Goal: Task Accomplishment & Management: Use online tool/utility

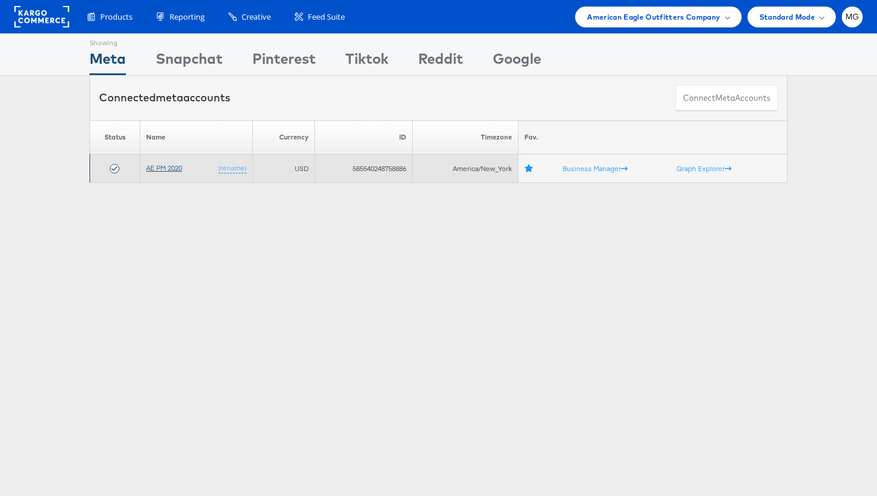
click at [156, 168] on link "AE PM 2020" at bounding box center [164, 167] width 36 height 9
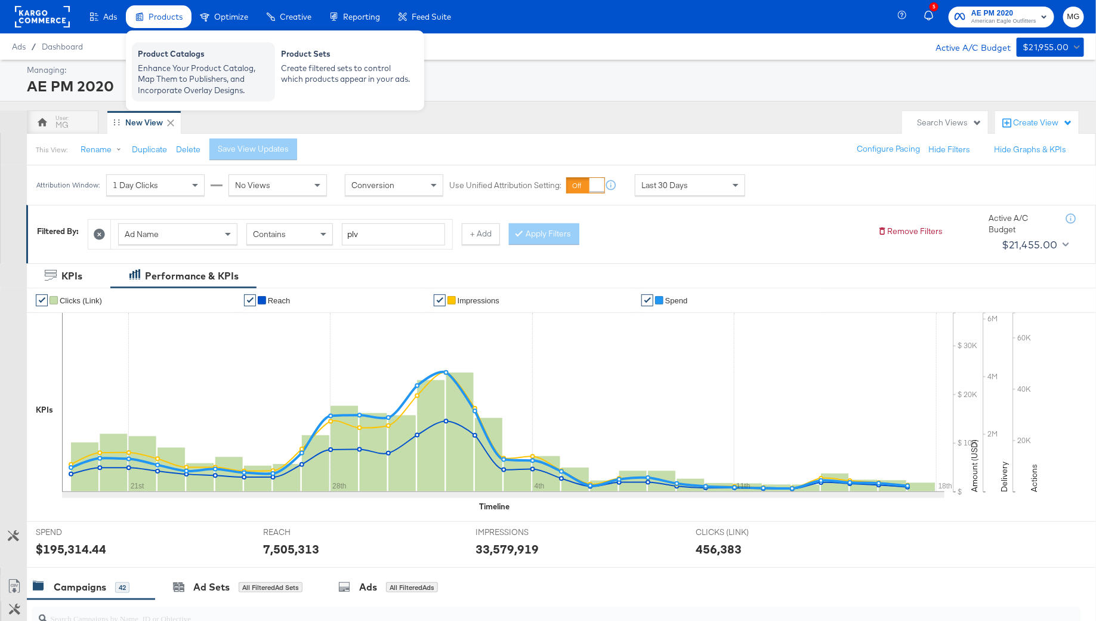
click at [157, 63] on div "Enhance Your Product Catalog, Map Them to Publishers, and Incorporate Overlay D…" at bounding box center [203, 79] width 131 height 33
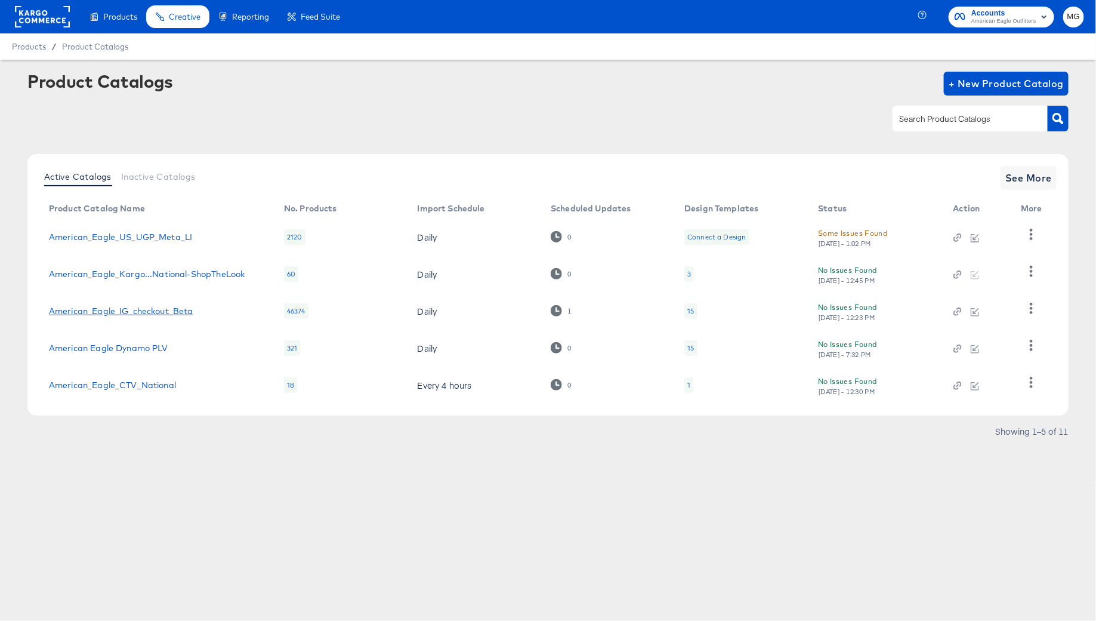
click at [153, 313] on link "American_Eagle_IG_checkout_Beta" at bounding box center [121, 311] width 144 height 10
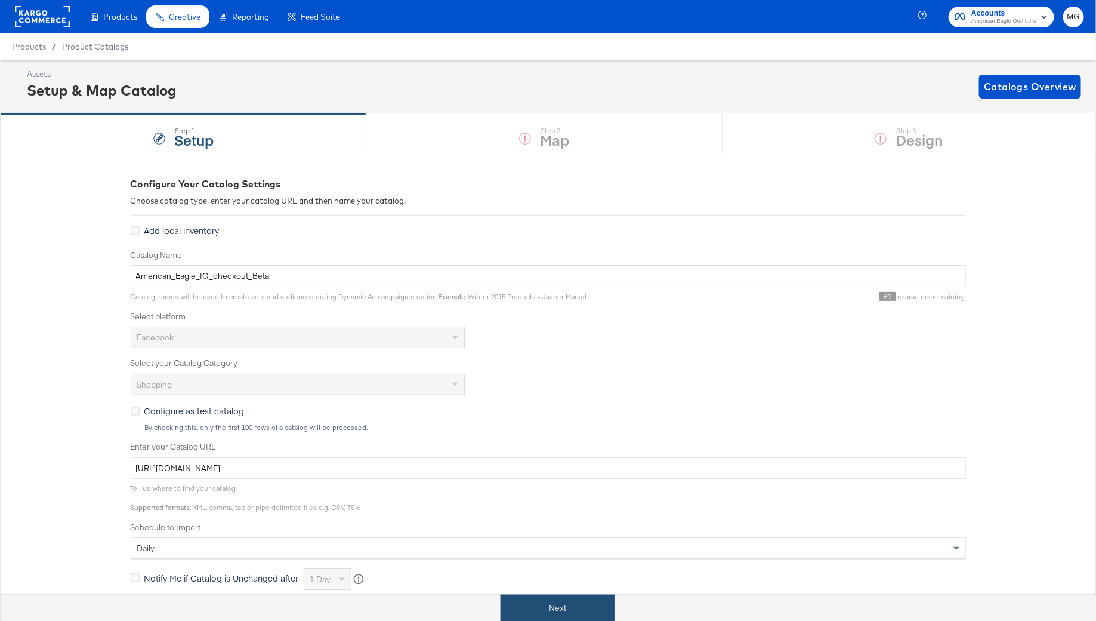
click at [524, 618] on button "Next" at bounding box center [558, 607] width 114 height 27
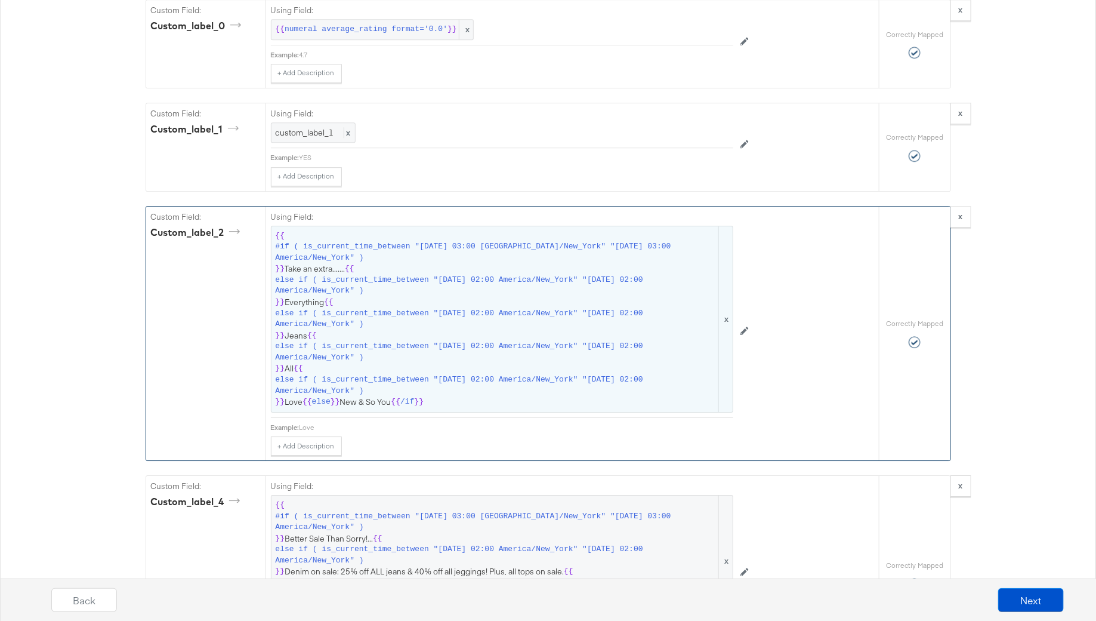
scroll to position [1607, 0]
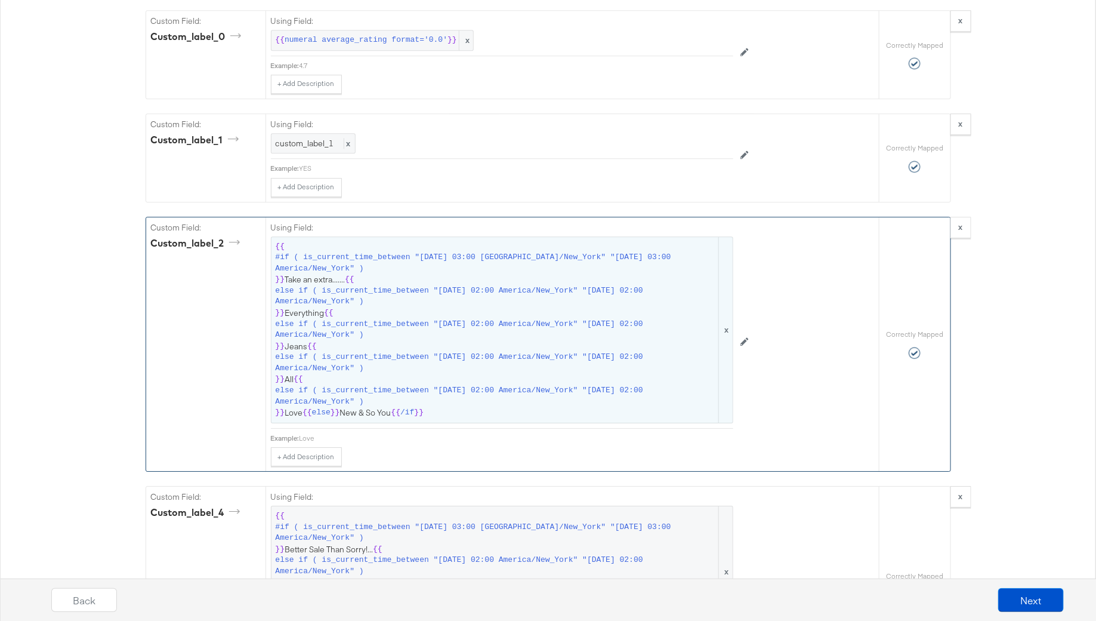
click at [354, 287] on span "else if ( is_current_time_between "2025-09-11 02:00 America/New_York" "2025-09-…" at bounding box center [496, 296] width 441 height 22
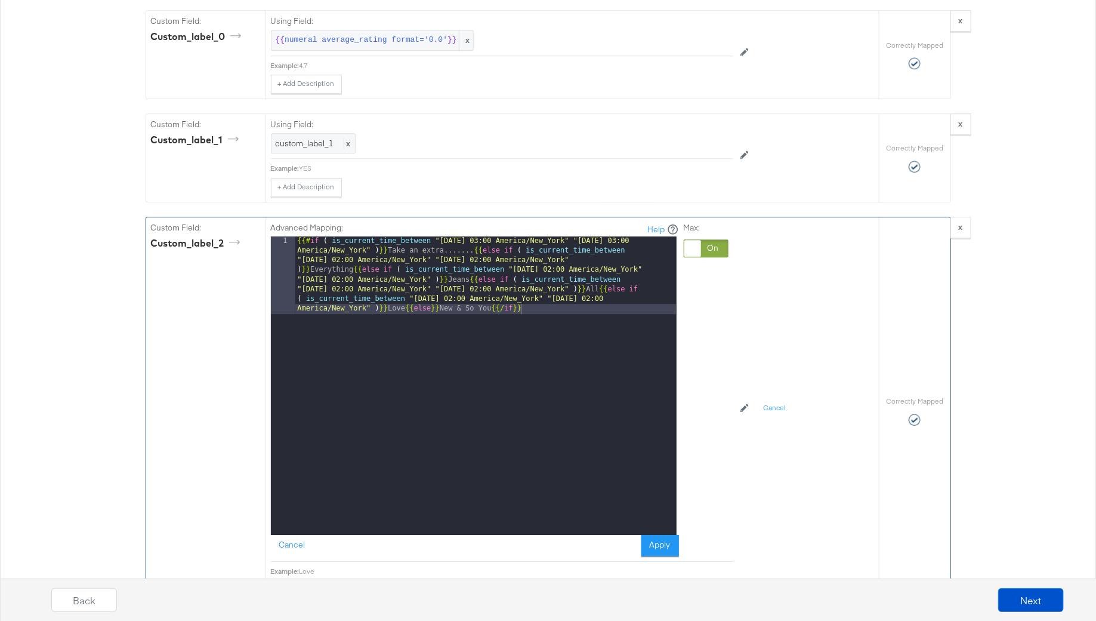
scroll to position [1579, 0]
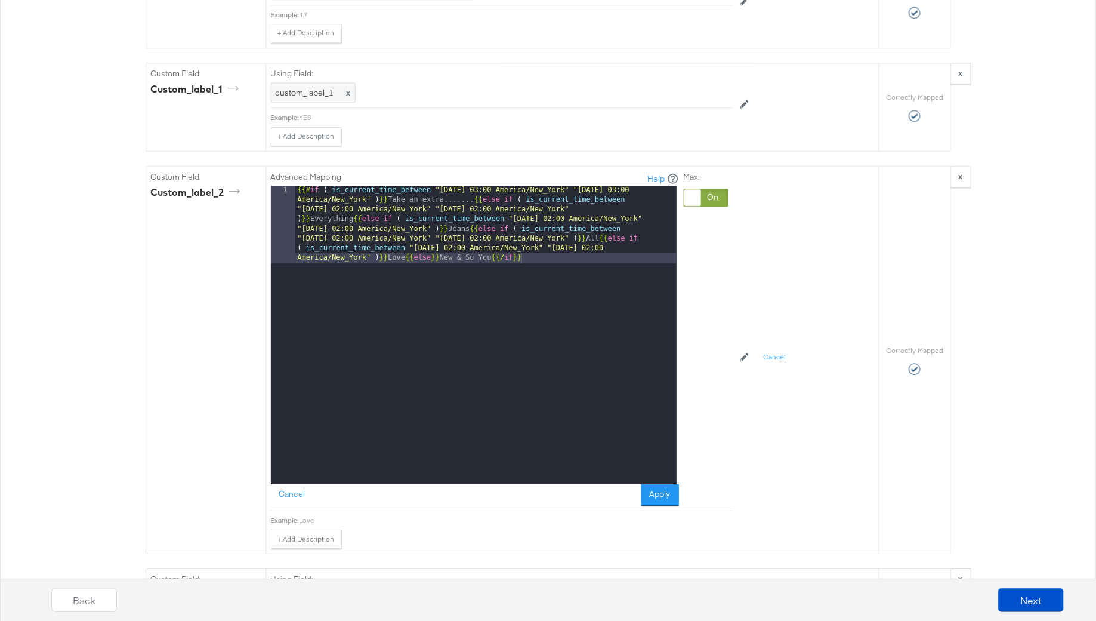
scroll to position [1675, 0]
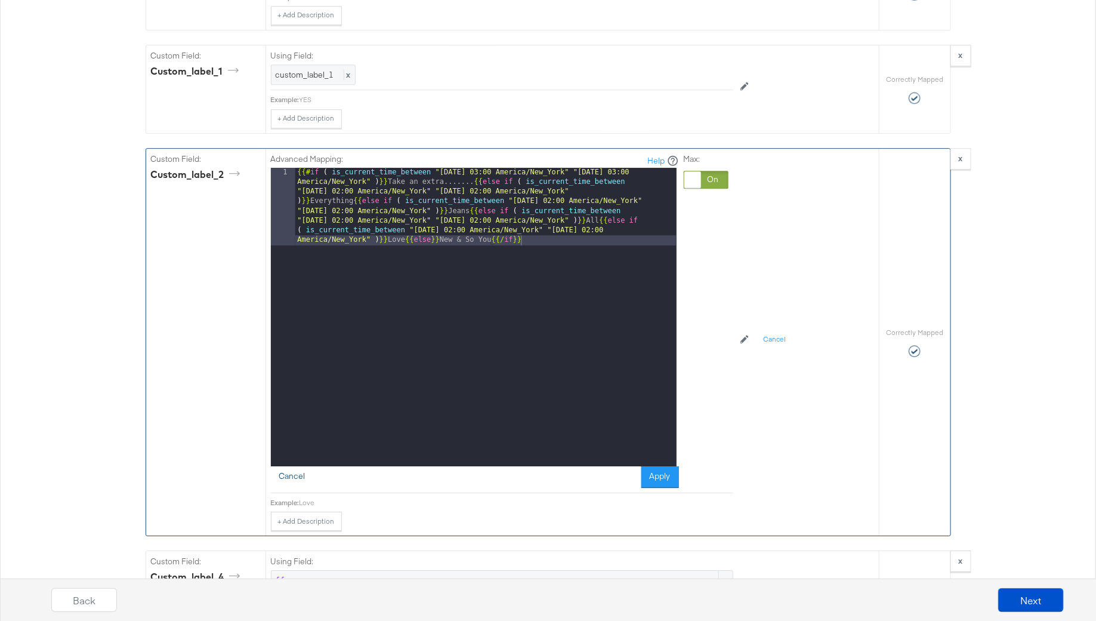
click at [291, 466] on button "Cancel" at bounding box center [292, 476] width 43 height 21
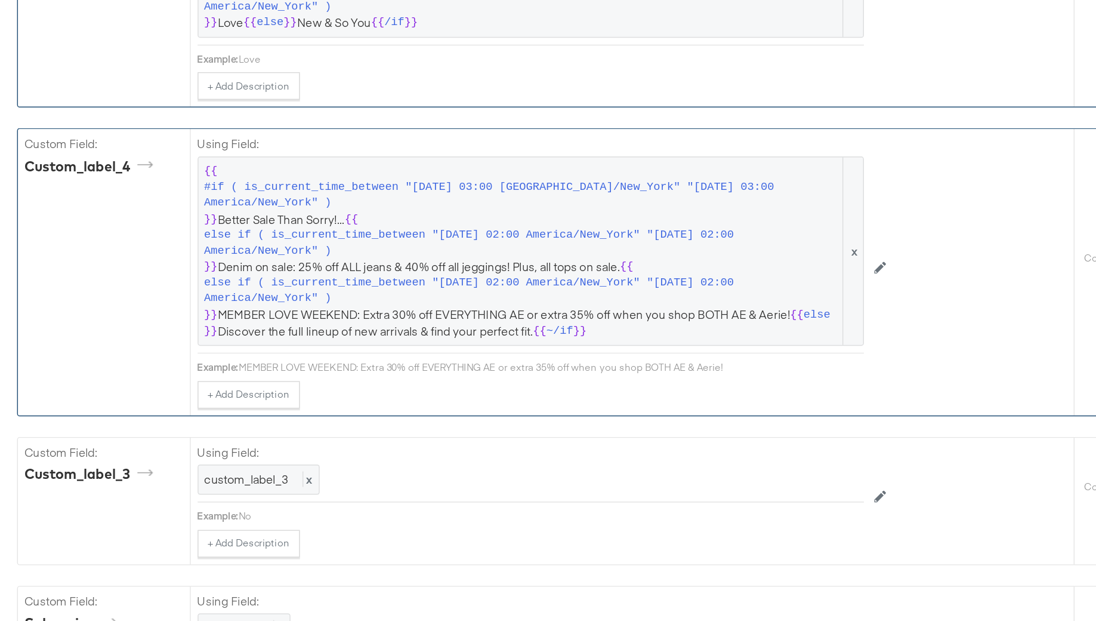
scroll to position [1861, 0]
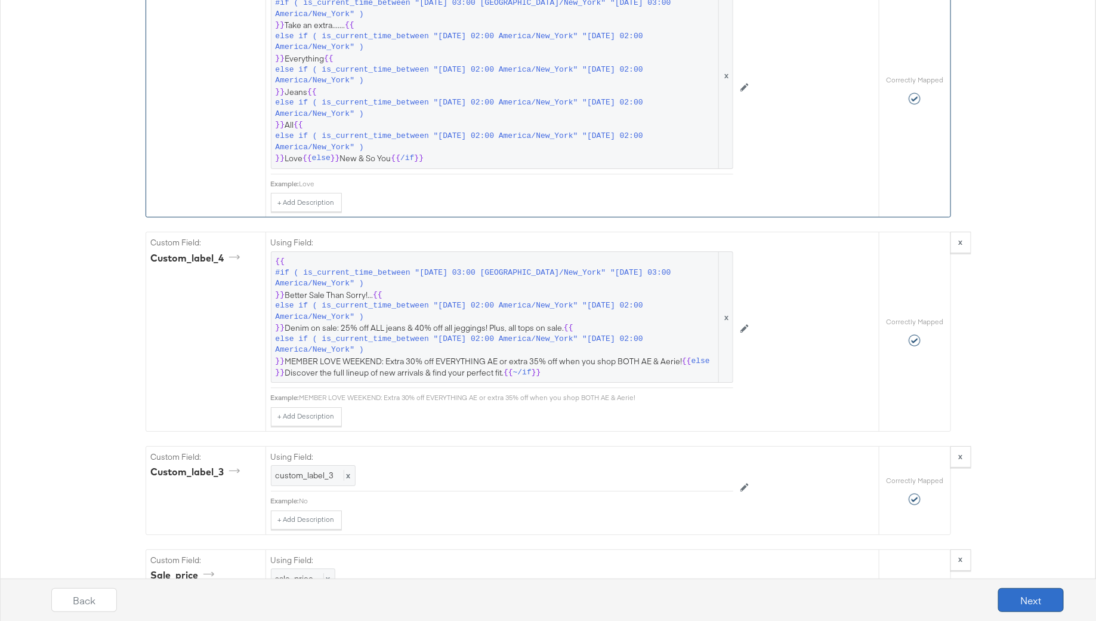
click at [1026, 588] on button "Next" at bounding box center [1031, 600] width 66 height 24
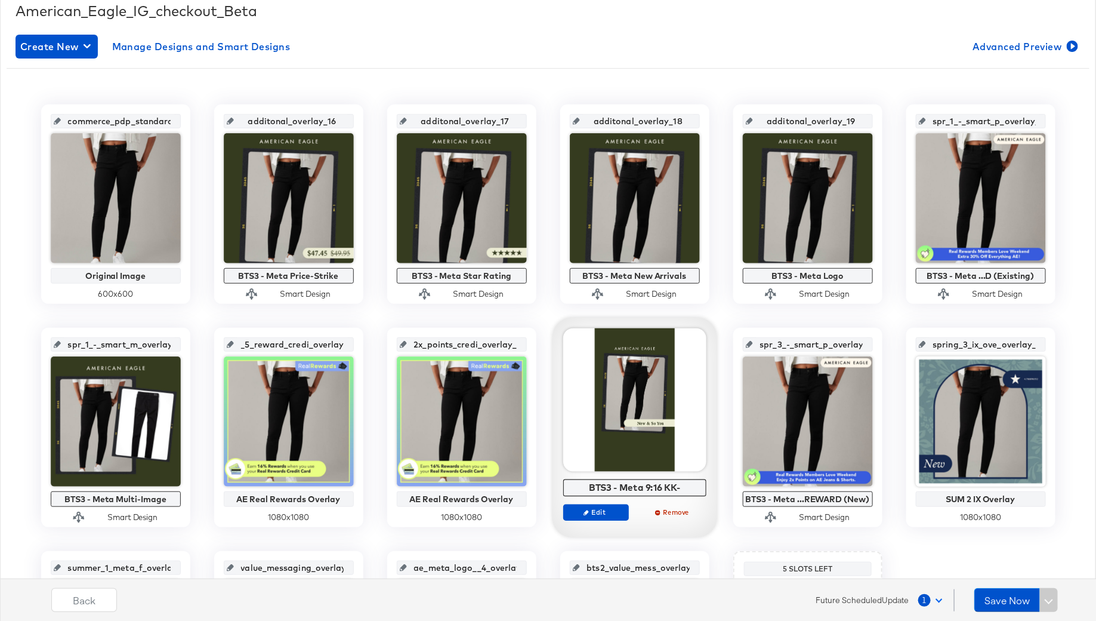
scroll to position [177, 0]
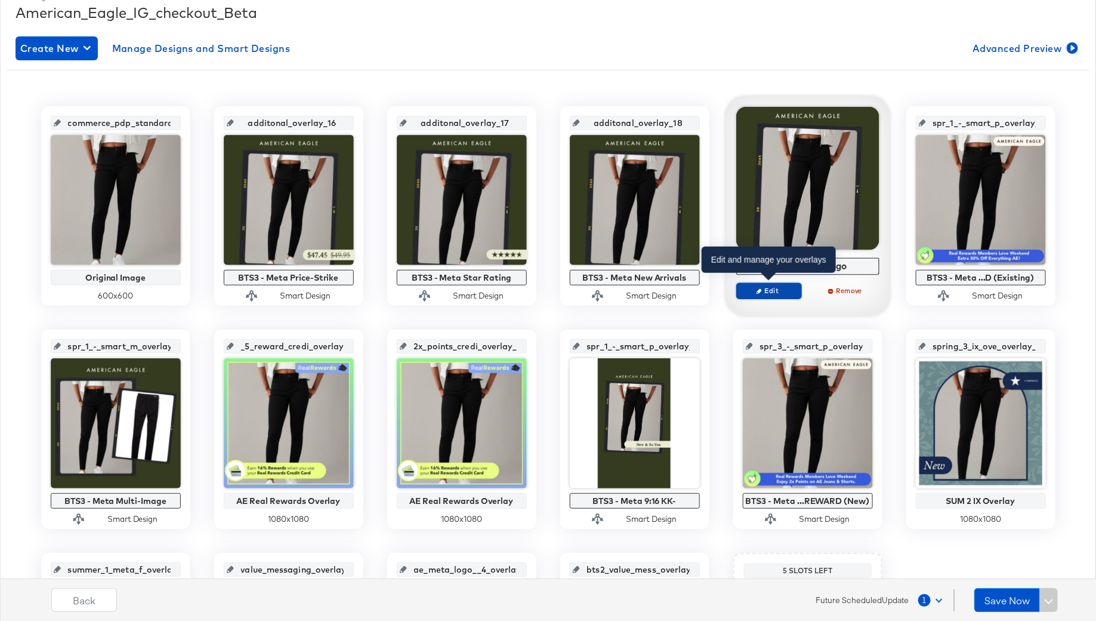
click at [769, 289] on span "Edit" at bounding box center [768, 290] width 55 height 9
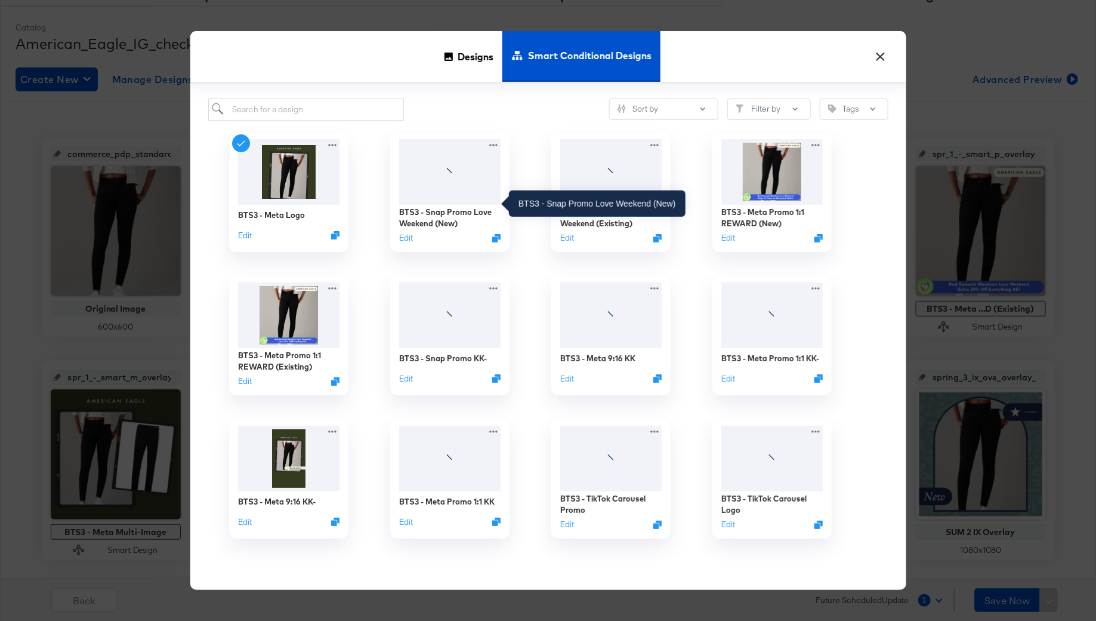
scroll to position [132, 0]
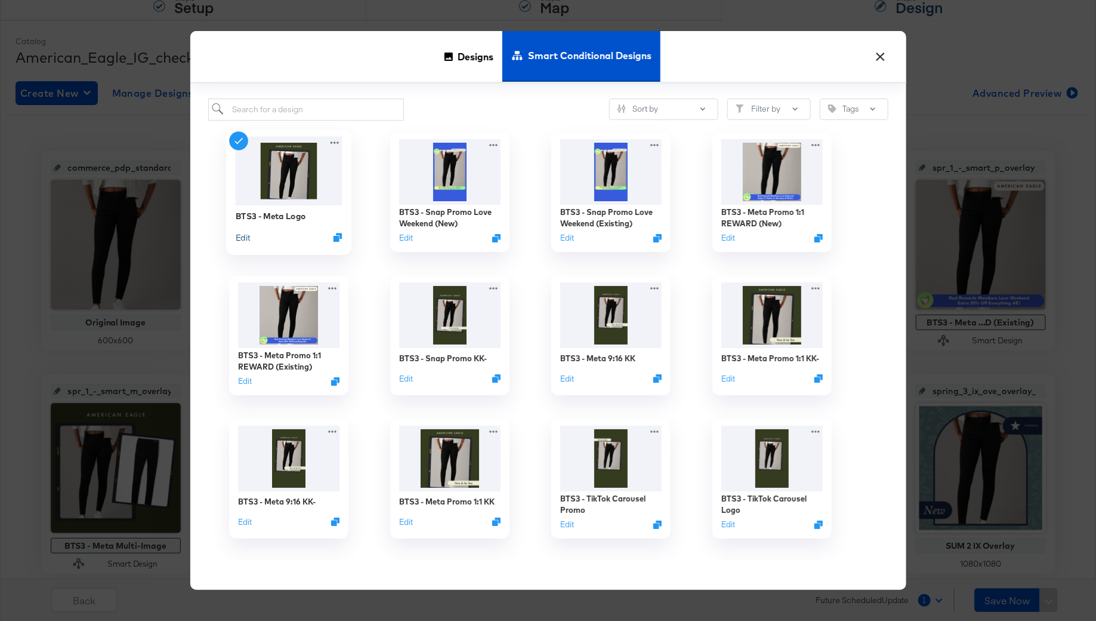
click at [240, 236] on button "Edit" at bounding box center [242, 236] width 14 height 11
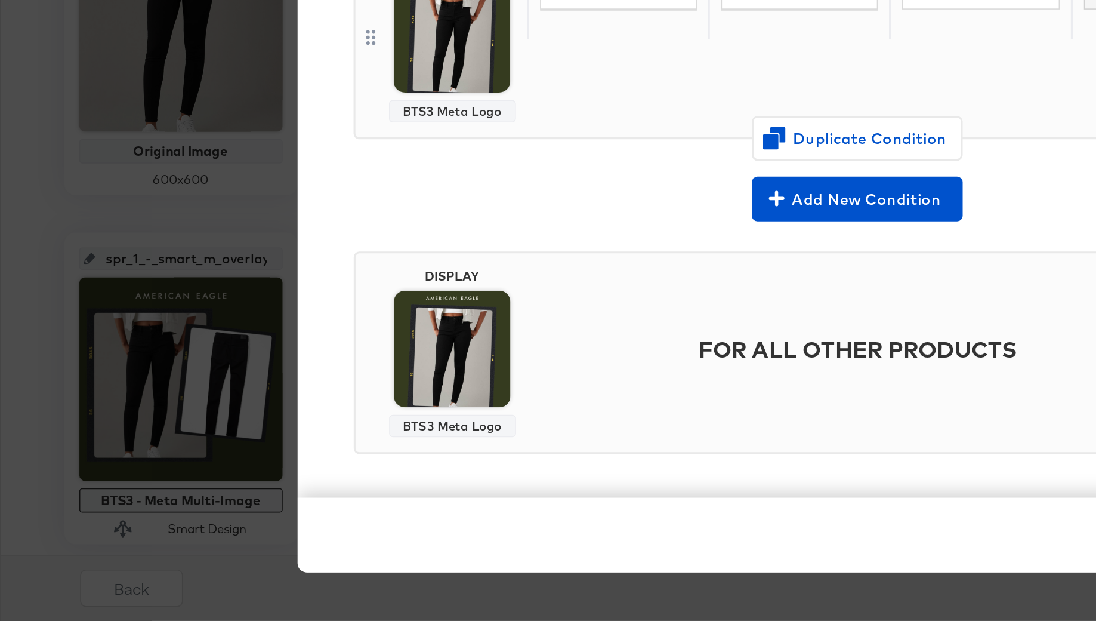
scroll to position [143, 0]
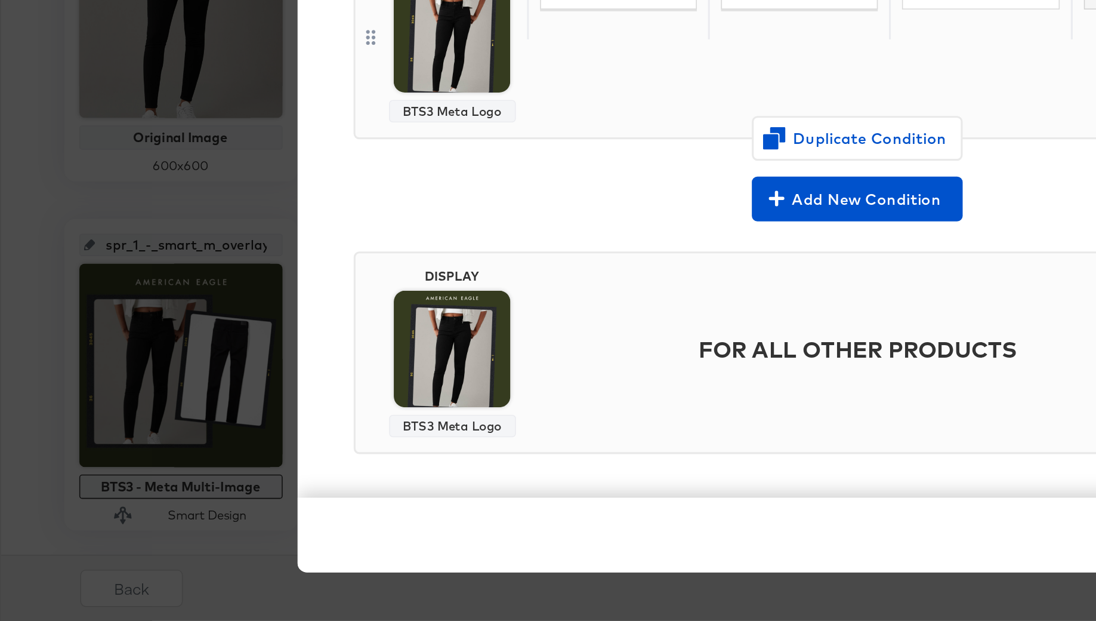
click at [9, 385] on div "× Update Smart Design Input Smart Design Name * BTS3 - Meta Logo DISPLAY BTS3 M…" at bounding box center [548, 310] width 1096 height 621
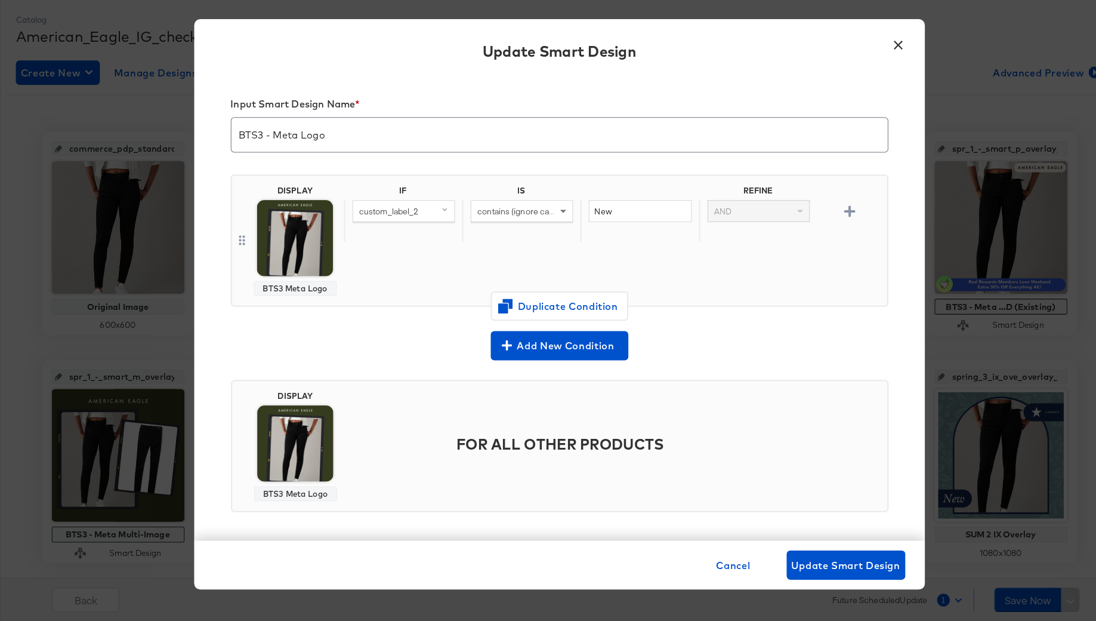
scroll to position [149, 0]
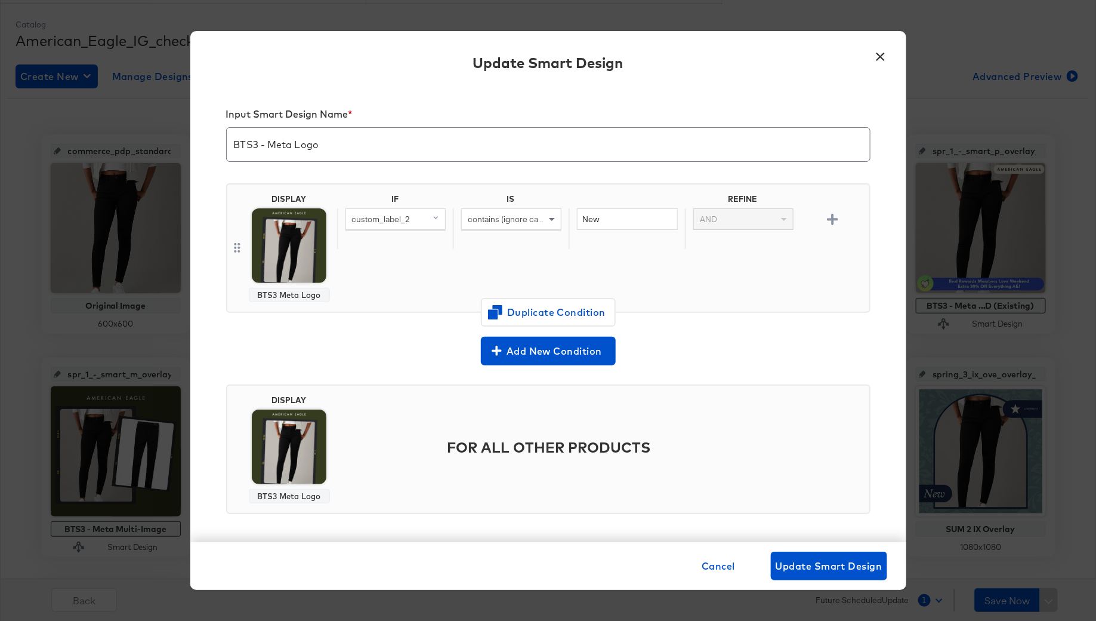
click at [885, 64] on button "×" at bounding box center [880, 53] width 21 height 21
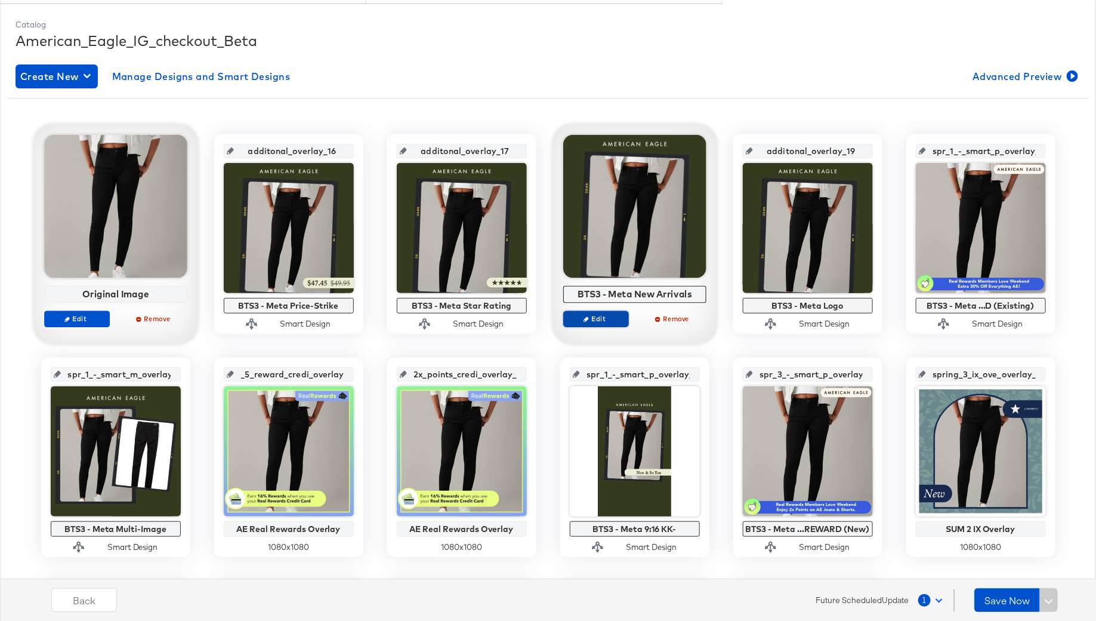
click at [595, 316] on span "Edit" at bounding box center [595, 318] width 55 height 9
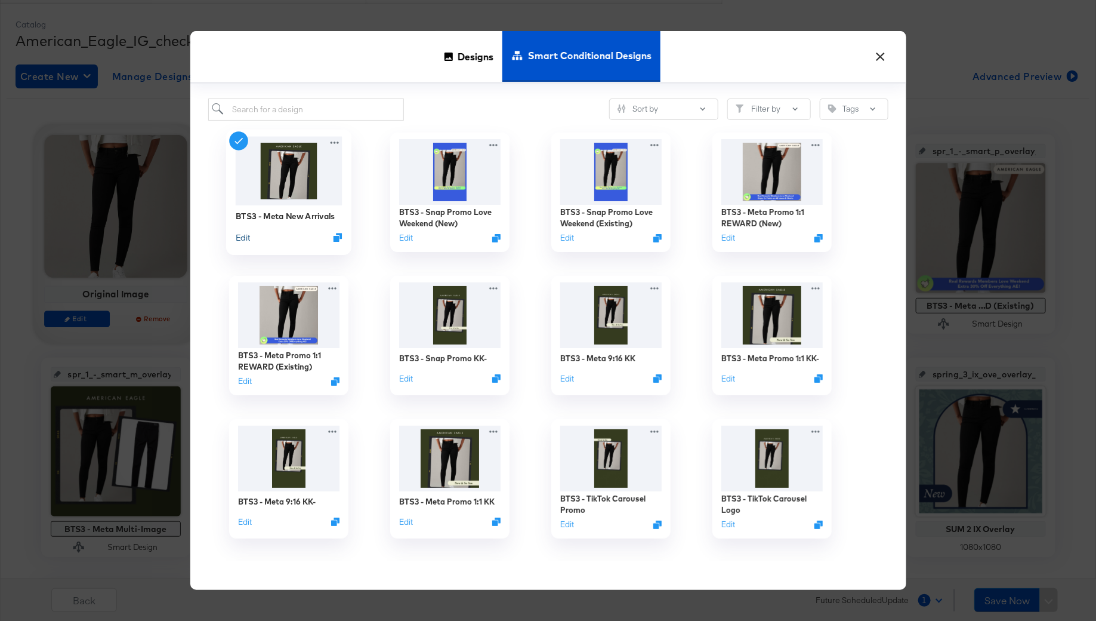
click at [239, 236] on button "Edit" at bounding box center [242, 236] width 14 height 11
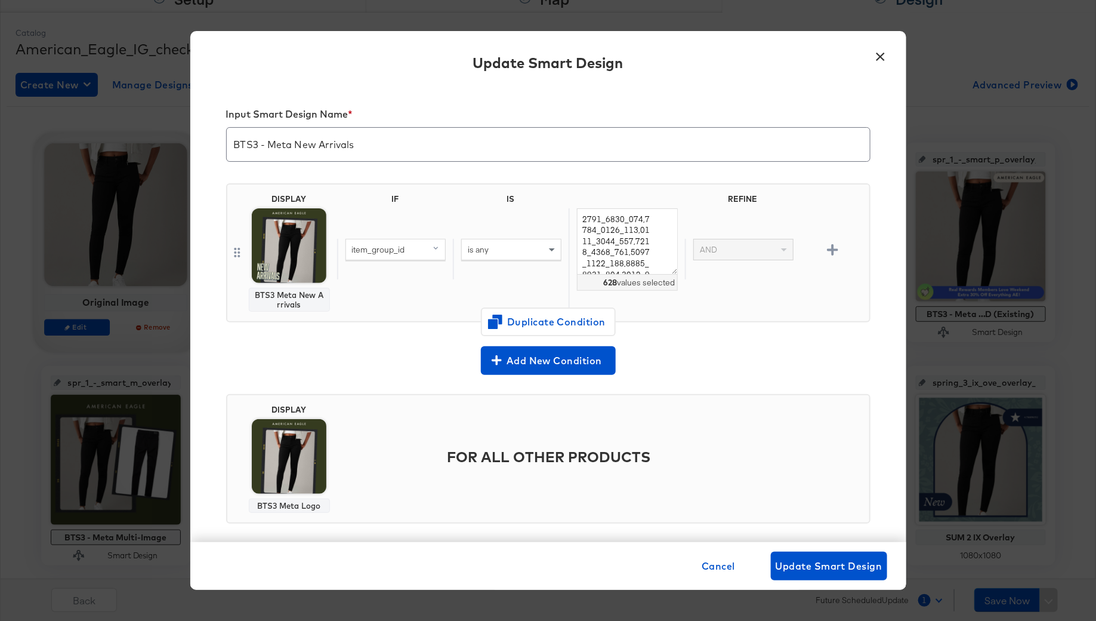
scroll to position [140, 0]
click at [881, 58] on button "×" at bounding box center [880, 53] width 21 height 21
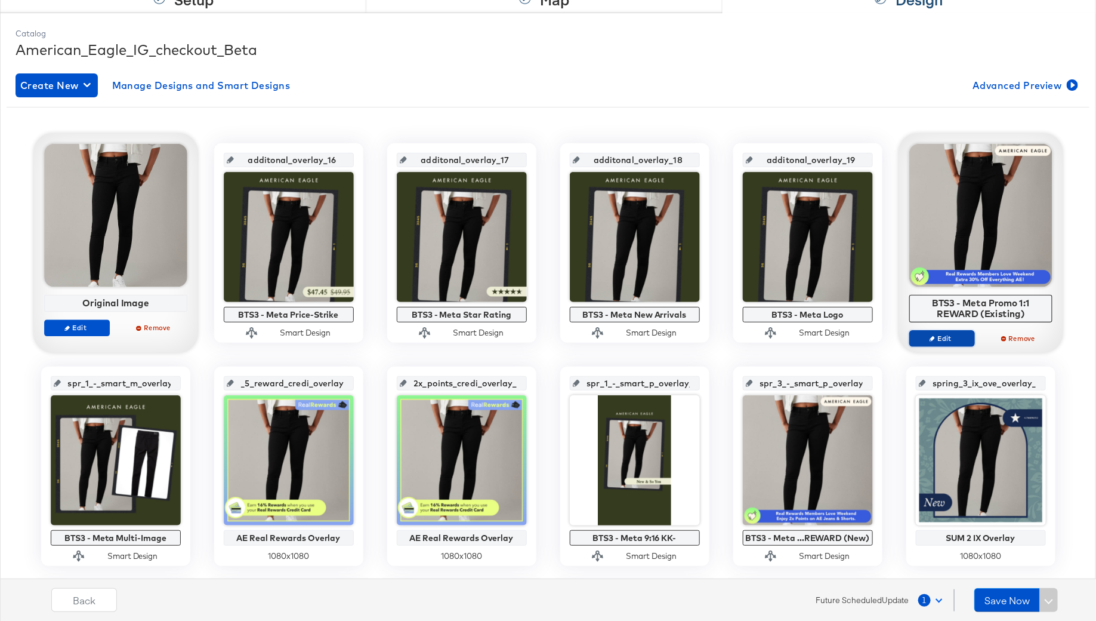
click at [940, 331] on button "Edit" at bounding box center [942, 338] width 66 height 17
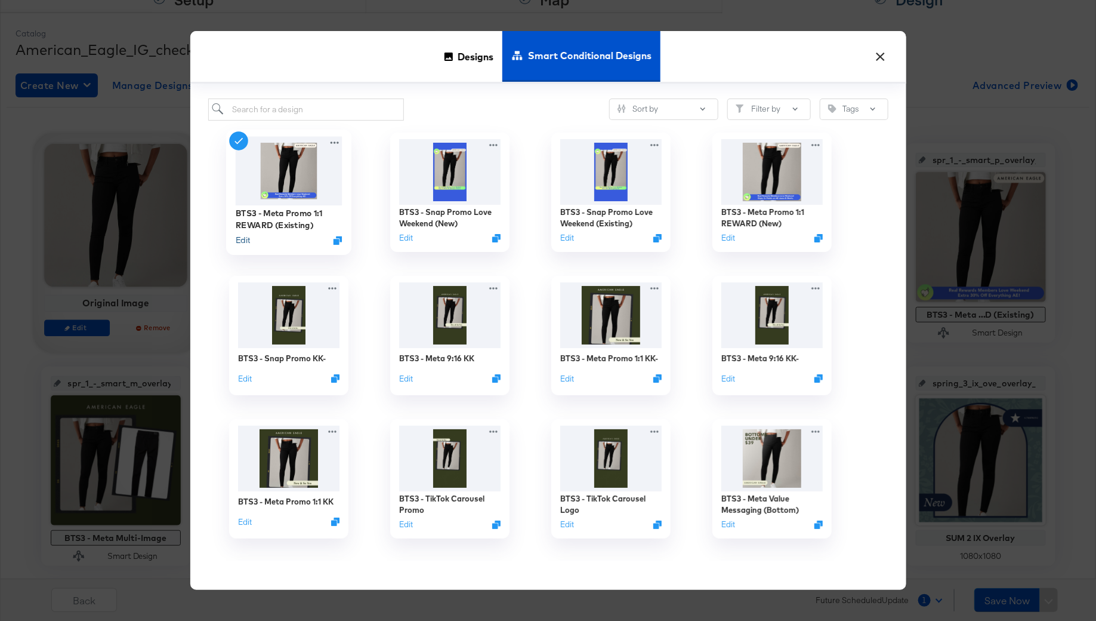
click at [243, 242] on button "Edit" at bounding box center [242, 239] width 14 height 11
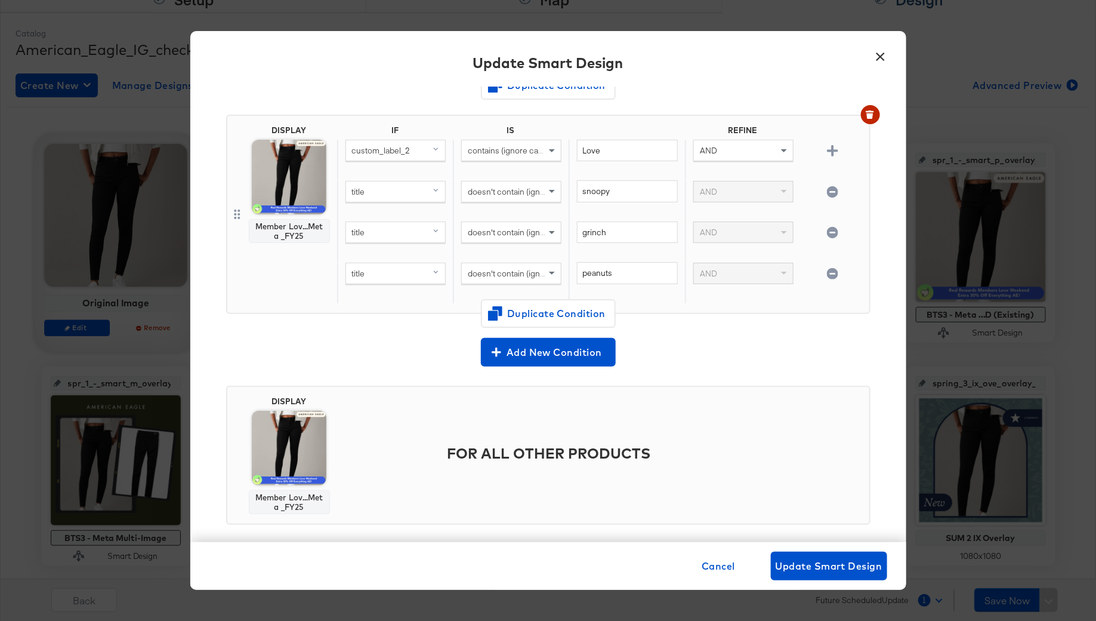
scroll to position [207, 0]
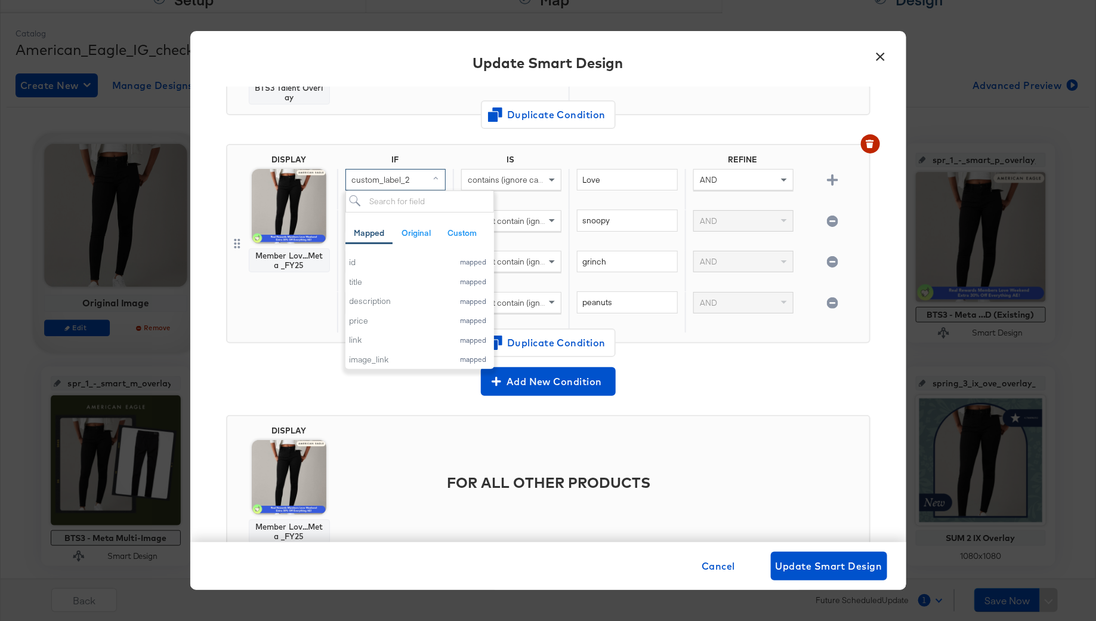
click at [397, 169] on div "custom_label_2" at bounding box center [395, 179] width 99 height 20
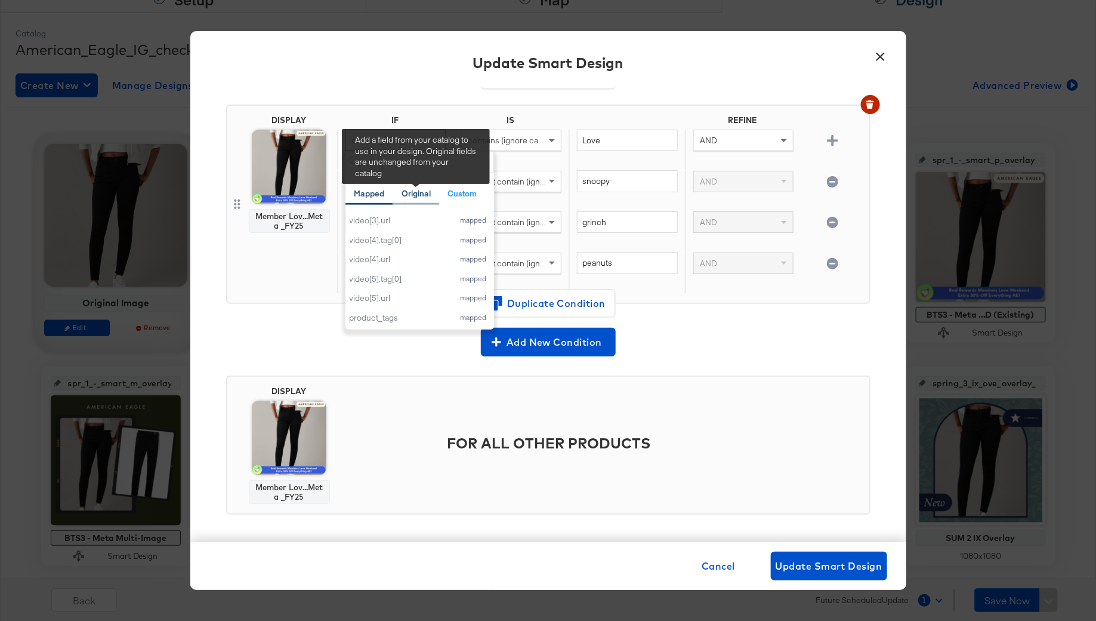
click at [424, 189] on div "Original" at bounding box center [416, 193] width 29 height 11
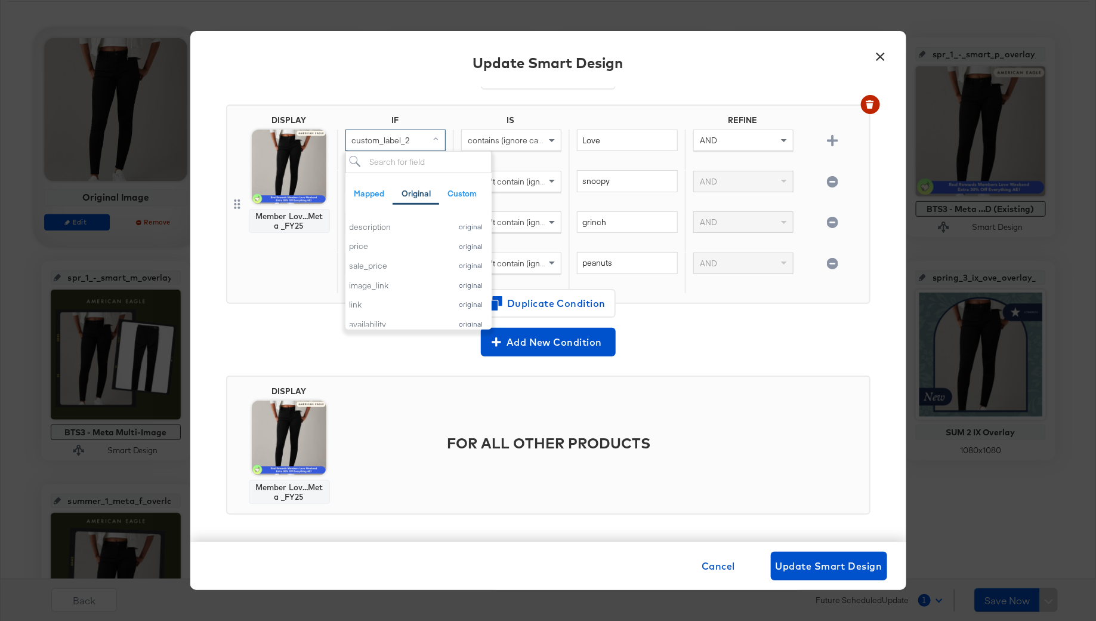
scroll to position [0, 0]
click at [761, 366] on div "DISPLAY Member Lov...Meta _FY25 FOR ALL OTHER PRODUCTS" at bounding box center [548, 450] width 644 height 168
click at [876, 56] on button "×" at bounding box center [880, 53] width 21 height 21
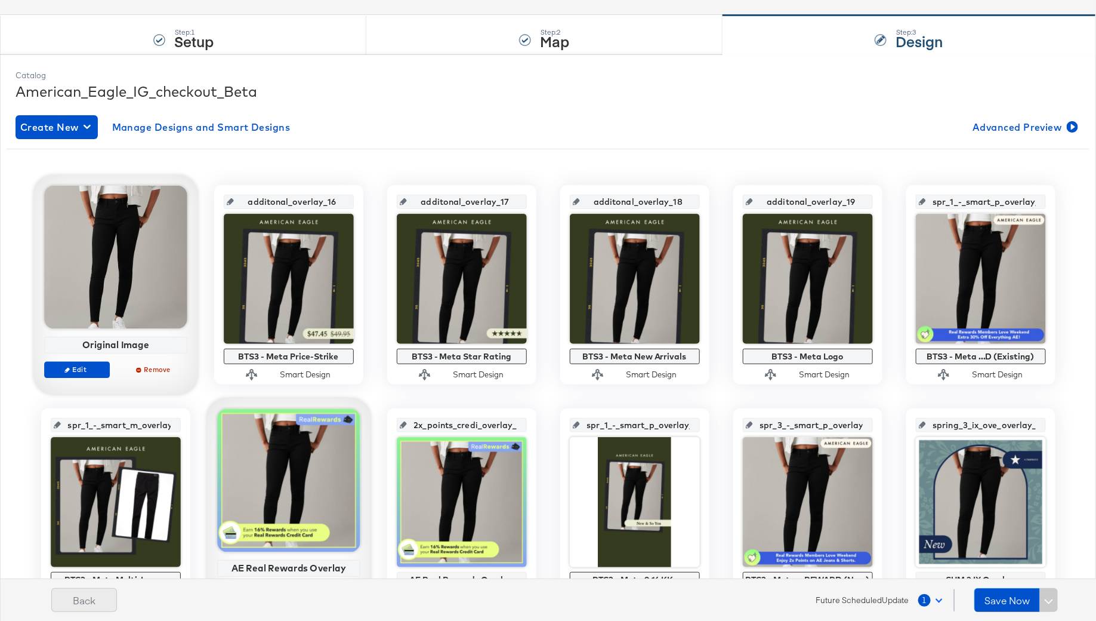
scroll to position [66, 0]
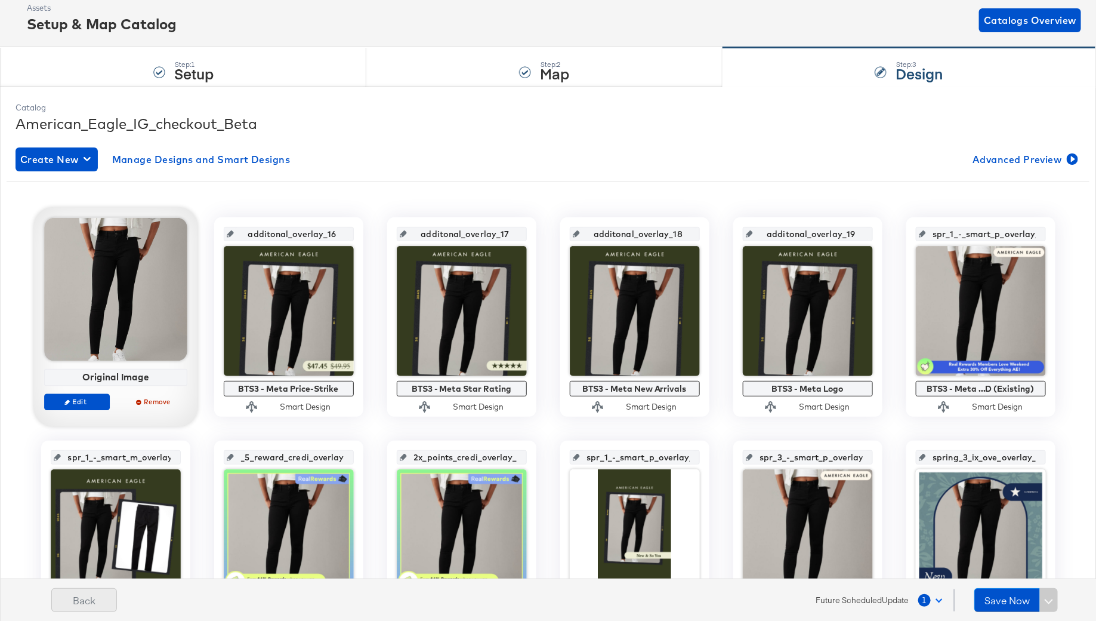
click at [75, 600] on button "Back" at bounding box center [84, 600] width 66 height 24
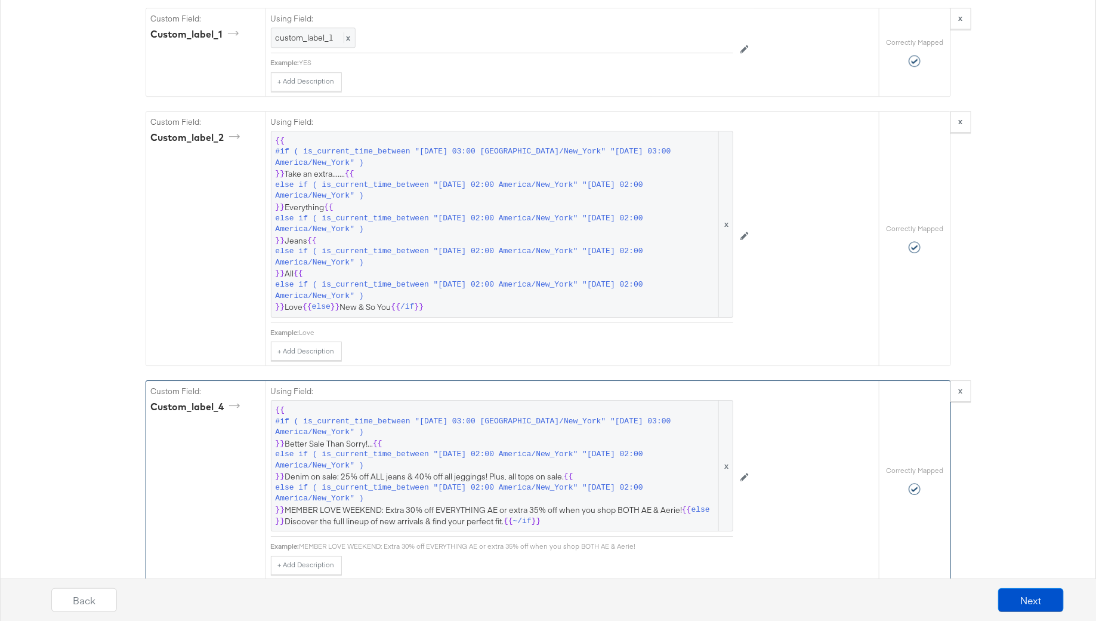
scroll to position [1659, 0]
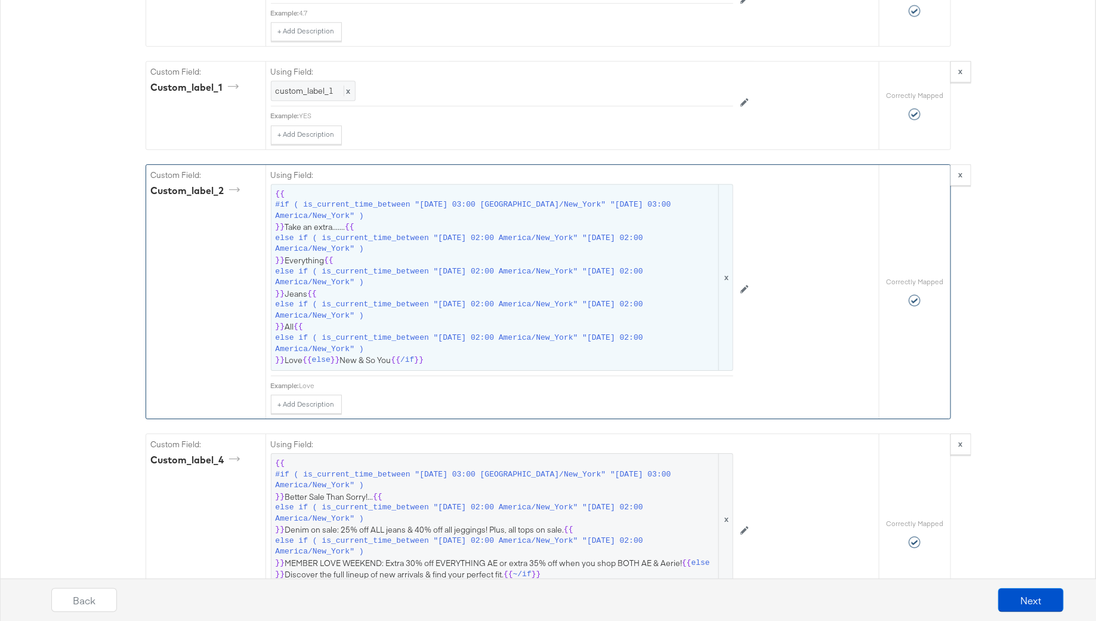
click at [383, 234] on span "else if ( is_current_time_between "2025-09-11 02:00 America/New_York" "2025-09-…" at bounding box center [496, 244] width 441 height 22
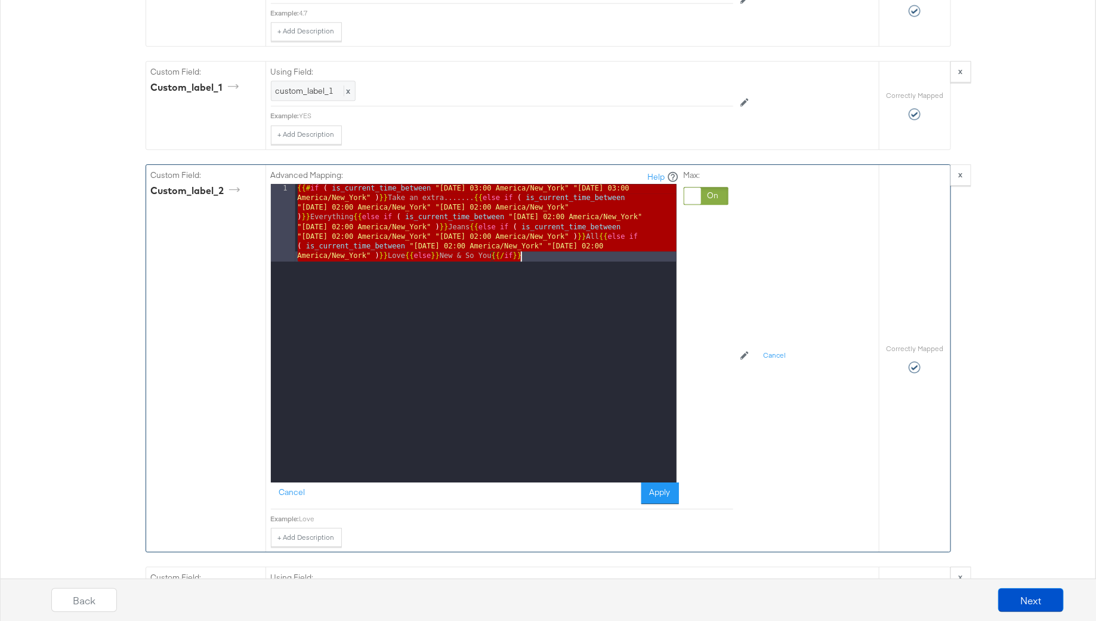
drag, startPoint x: 297, startPoint y: 169, endPoint x: 629, endPoint y: 237, distance: 339.8
click at [631, 238] on div "{{# if ( is_current_time_between "2024-06-28 03:00 America/New_York" "2024-06-2…" at bounding box center [485, 410] width 381 height 453
click at [309, 268] on div "{{# if ( is_current_time_between "2024-06-28 03:00 America/New_York" "2024-06-2…" at bounding box center [485, 410] width 381 height 453
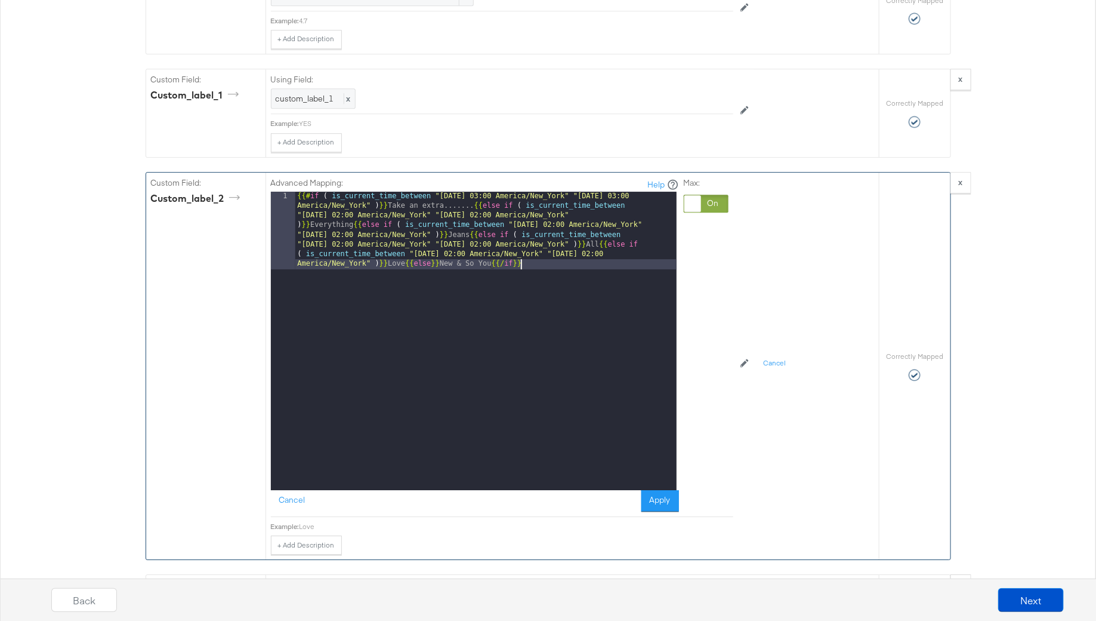
scroll to position [1651, 0]
click at [537, 273] on div "{{# if ( is_current_time_between "2024-06-28 03:00 America/New_York" "2024-06-2…" at bounding box center [485, 418] width 381 height 453
click at [285, 490] on button "Cancel" at bounding box center [292, 500] width 43 height 21
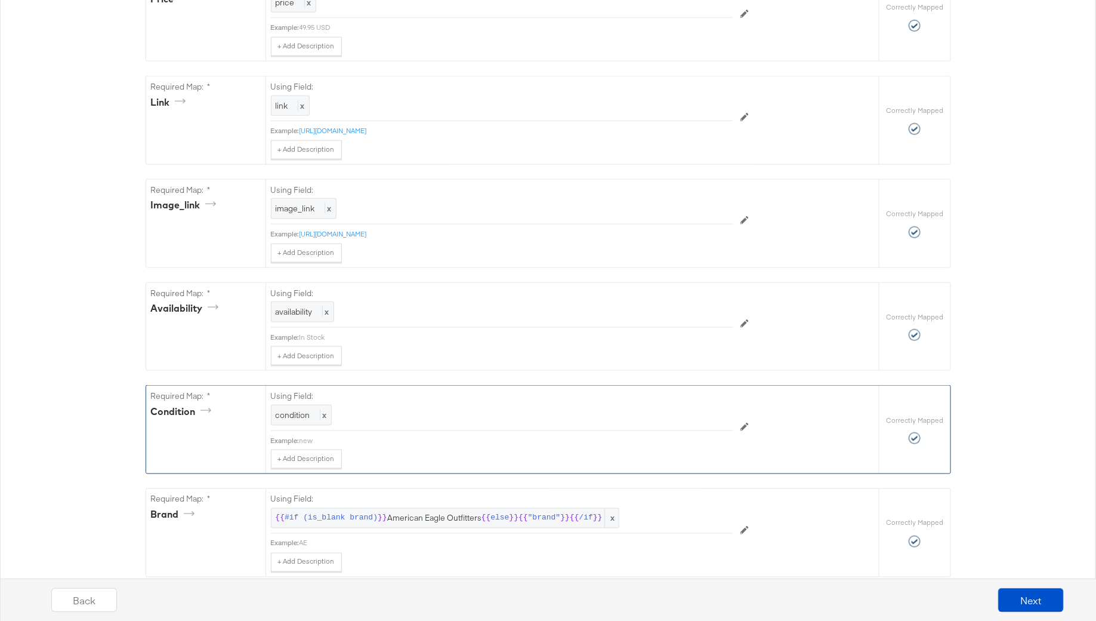
scroll to position [0, 0]
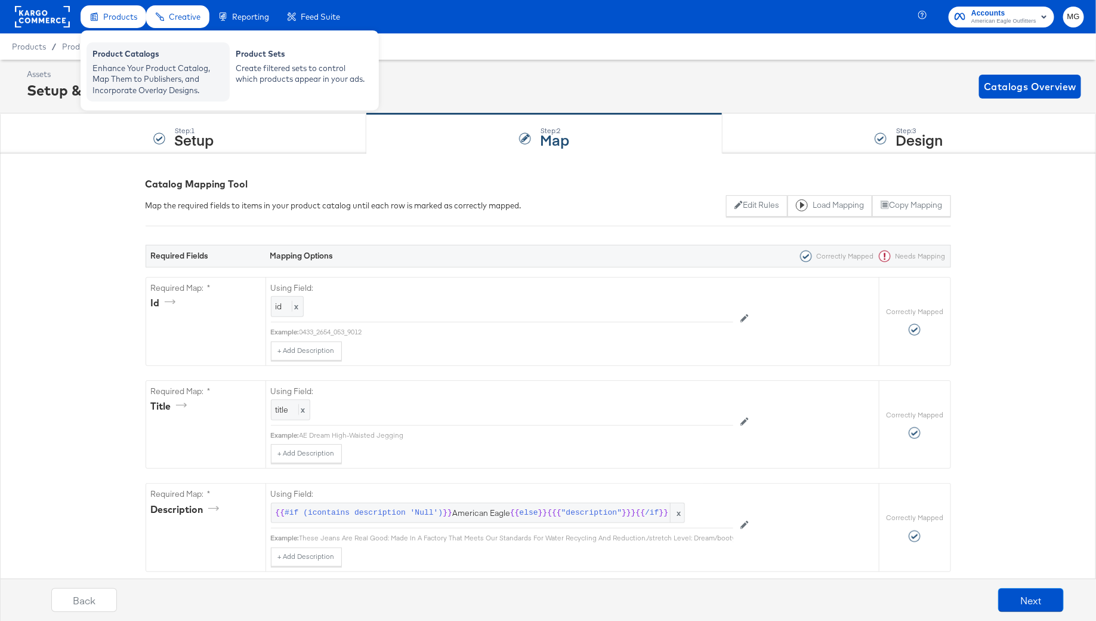
click at [139, 54] on div "Product Catalogs" at bounding box center [157, 55] width 131 height 14
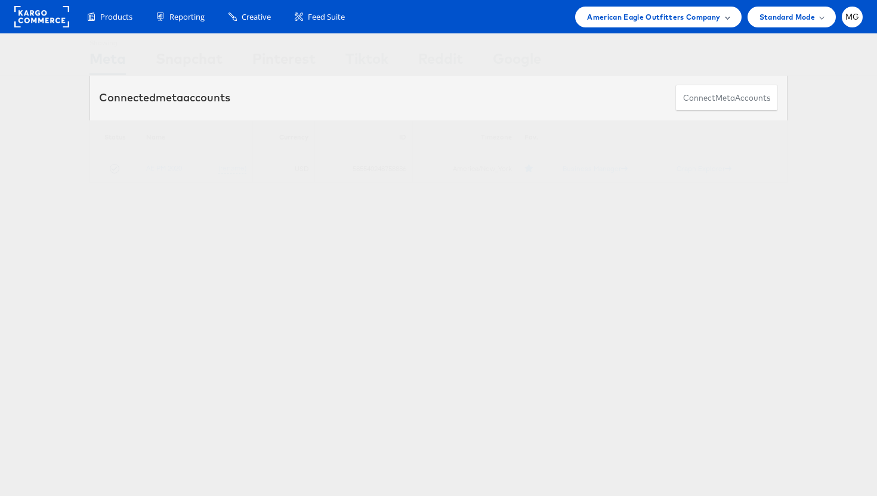
click at [656, 11] on span "American Eagle Outfitters Company" at bounding box center [653, 17] width 133 height 13
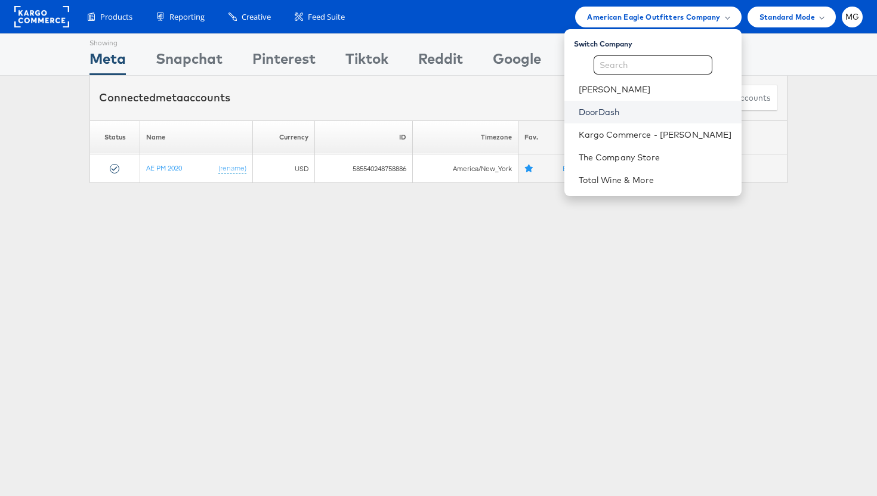
click at [638, 110] on link "DoorDash" at bounding box center [655, 112] width 153 height 12
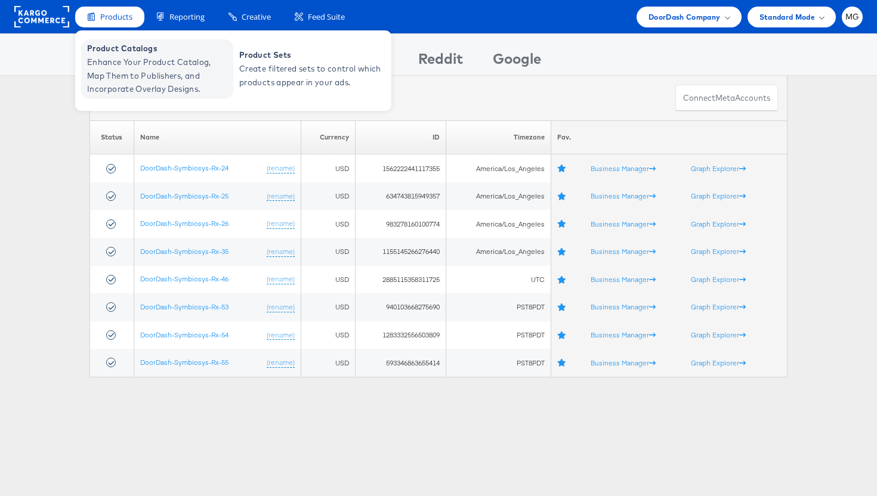
click at [128, 57] on span "Enhance Your Product Catalog, Map Them to Publishers, and Incorporate Overlay D…" at bounding box center [158, 75] width 143 height 41
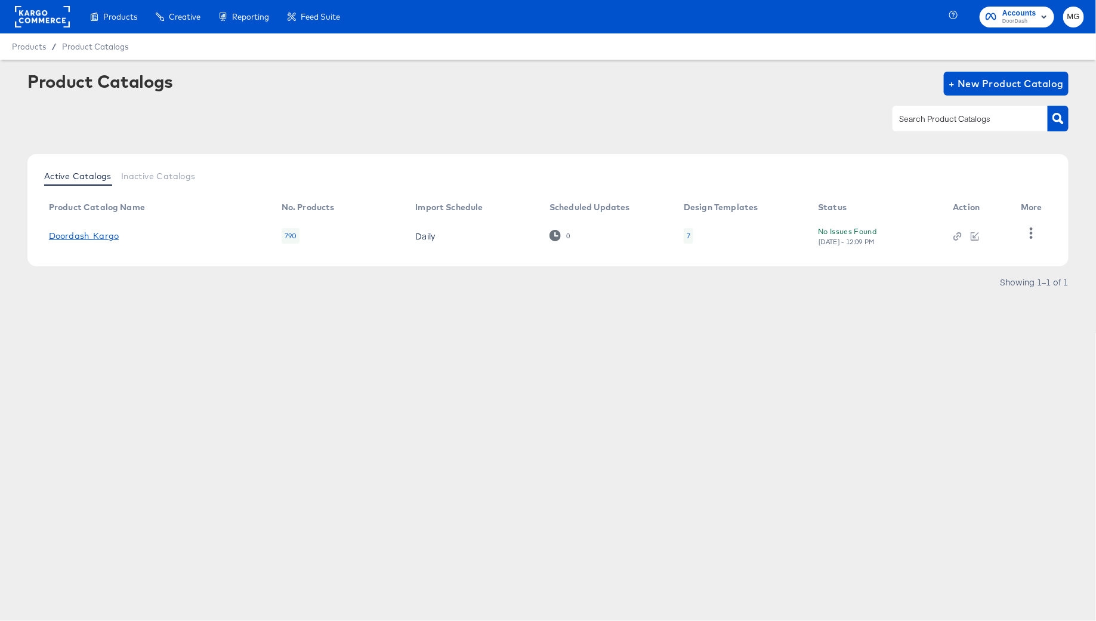
click at [90, 231] on link "Doordash_Kargo" at bounding box center [84, 236] width 70 height 10
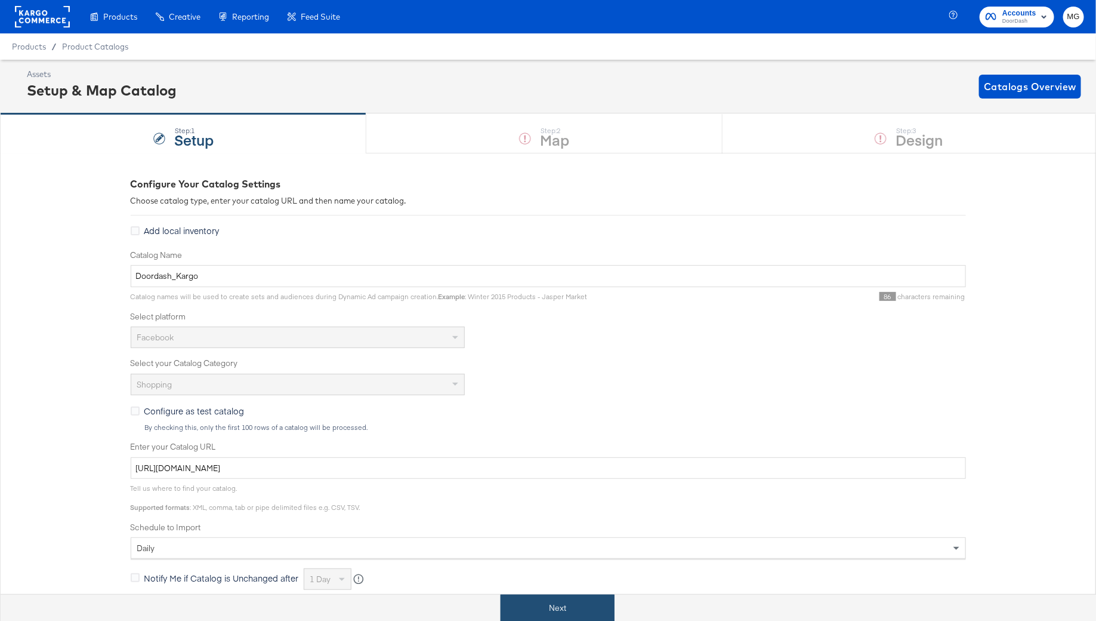
click at [585, 600] on button "Next" at bounding box center [558, 607] width 114 height 27
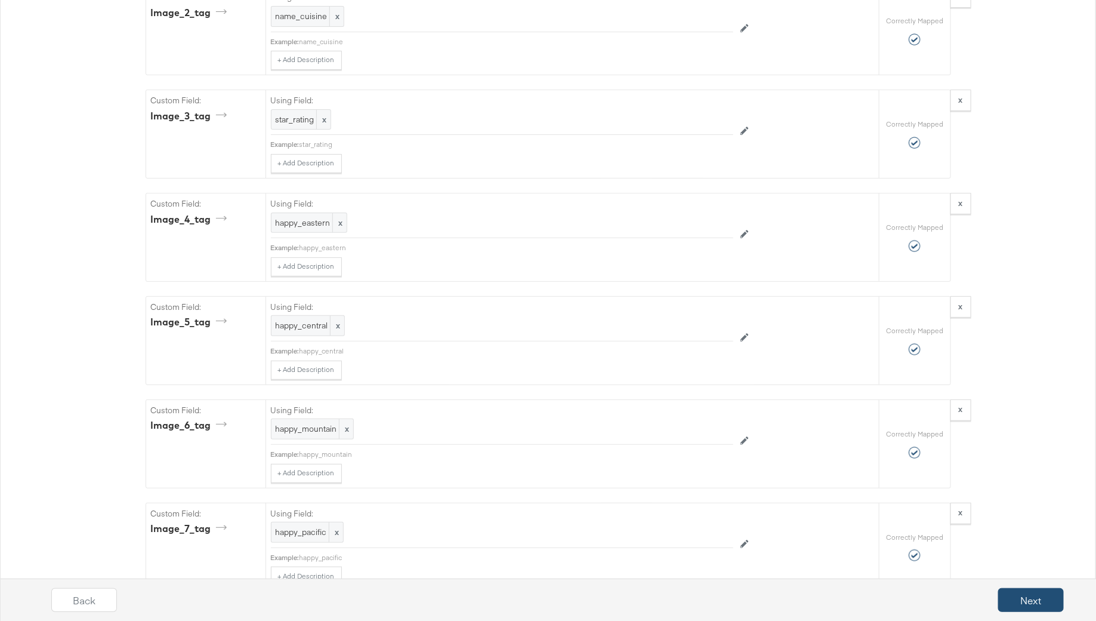
scroll to position [2366, 0]
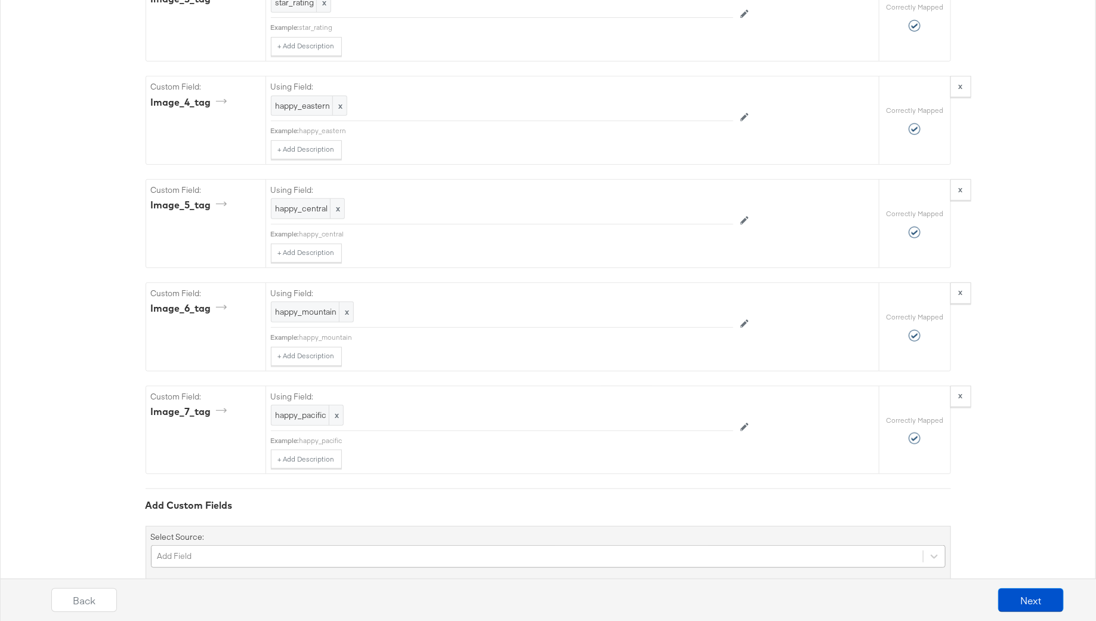
click at [327, 545] on div "Add Field" at bounding box center [548, 556] width 795 height 23
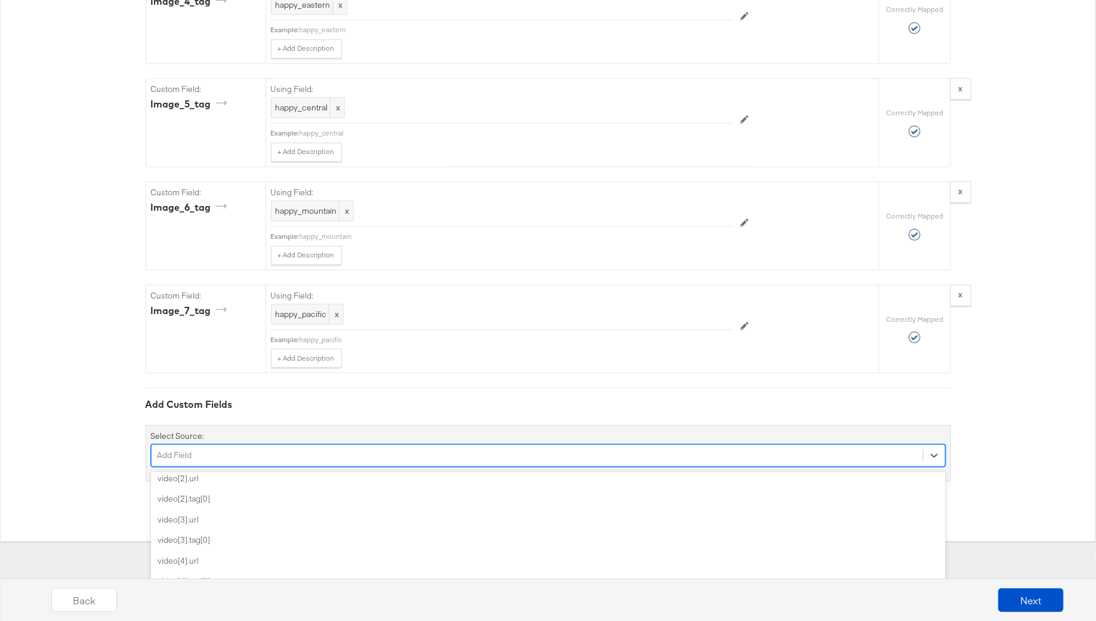
scroll to position [1794, 0]
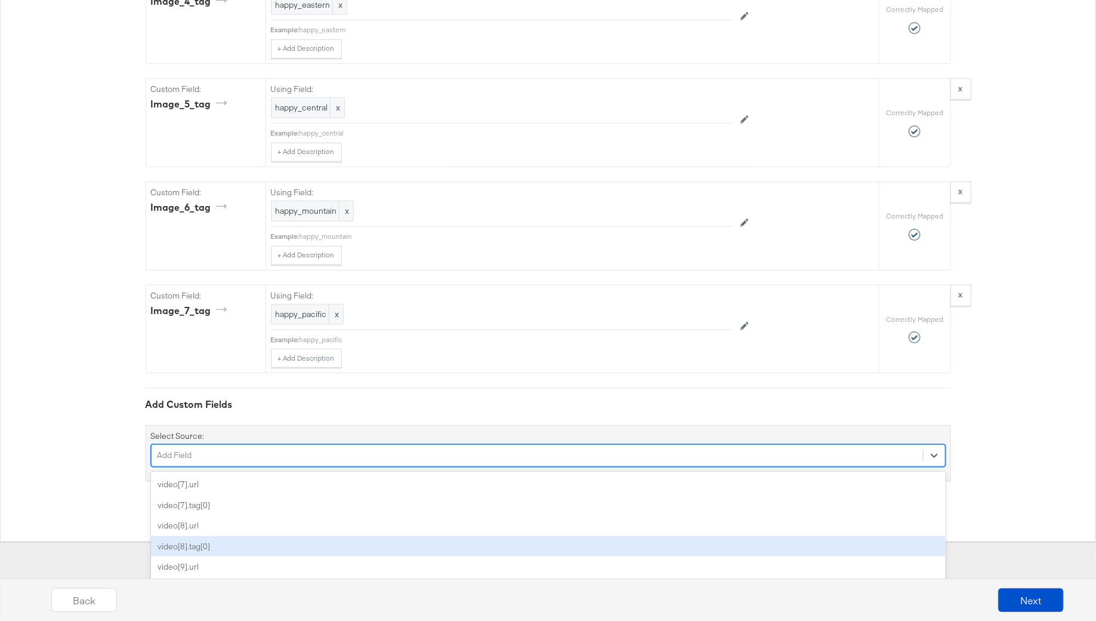
type input "u"
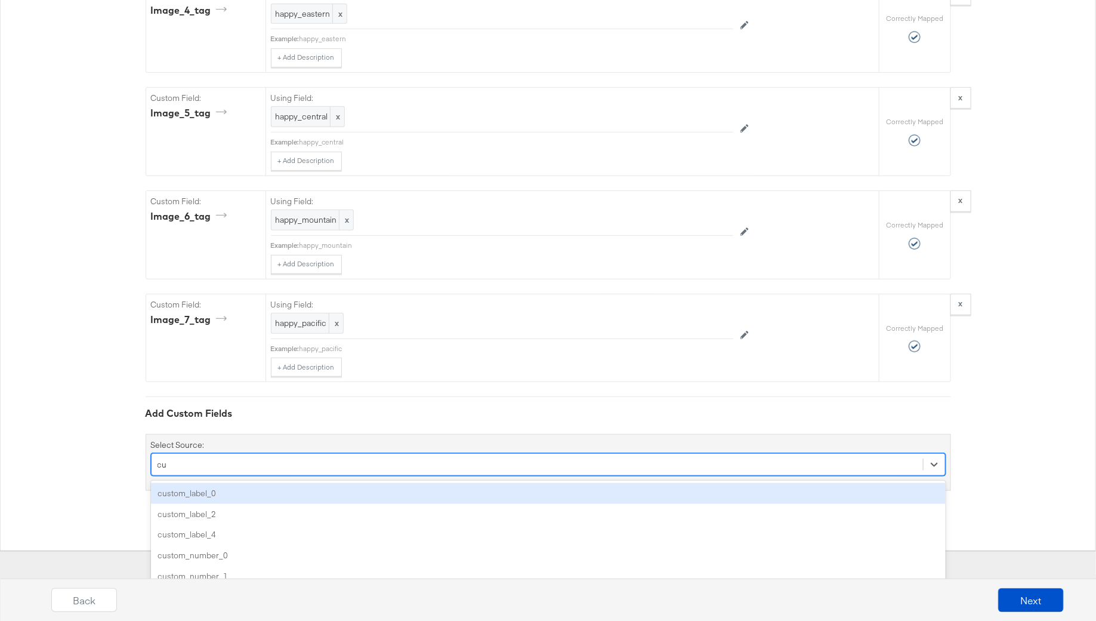
scroll to position [0, 0]
type input "custom"
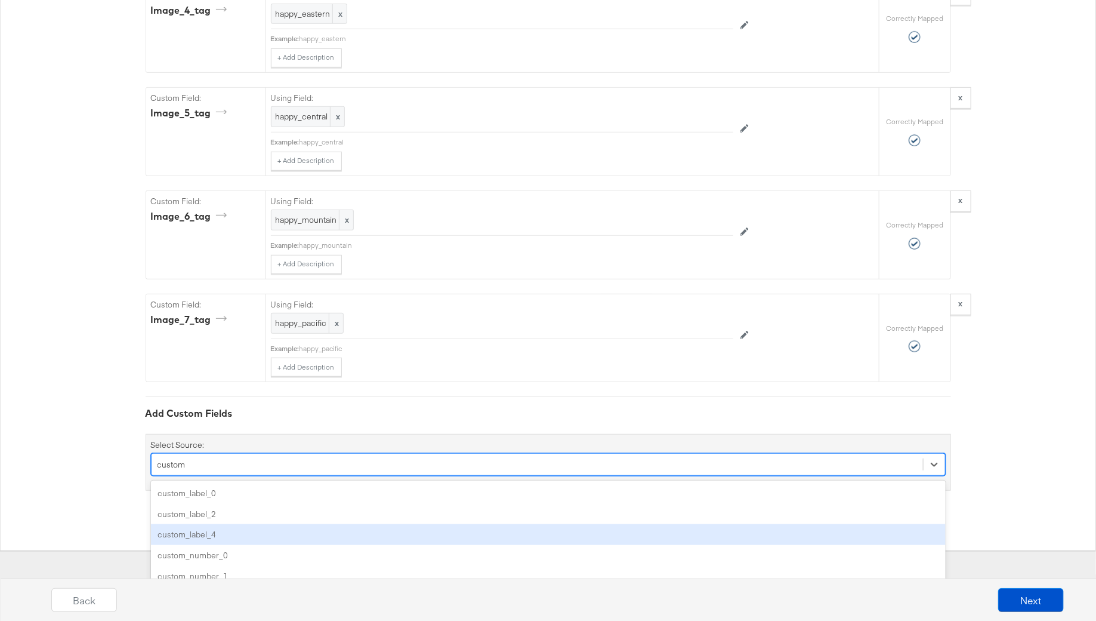
click at [210, 524] on div "custom_label_4" at bounding box center [548, 534] width 795 height 21
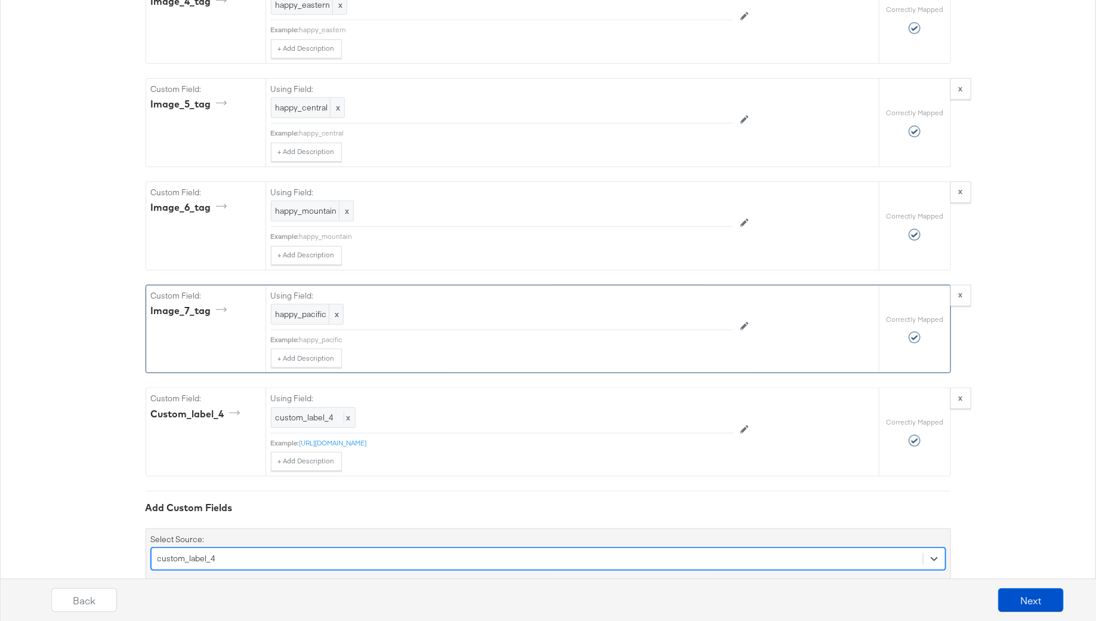
scroll to position [2465, 0]
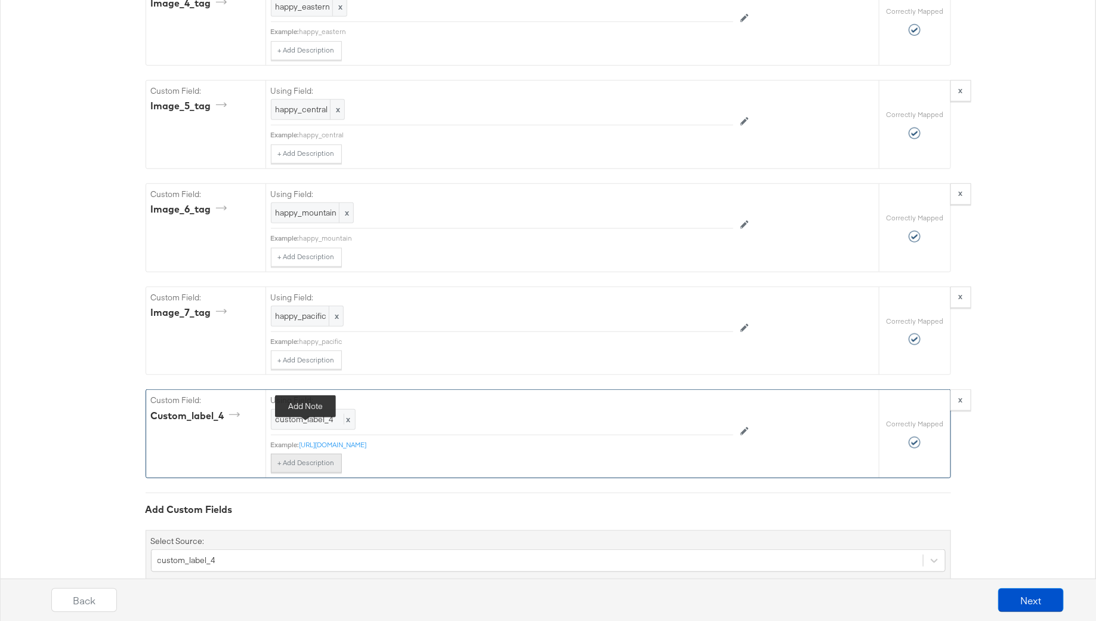
click at [316, 453] on button "+ Add Description" at bounding box center [306, 462] width 71 height 19
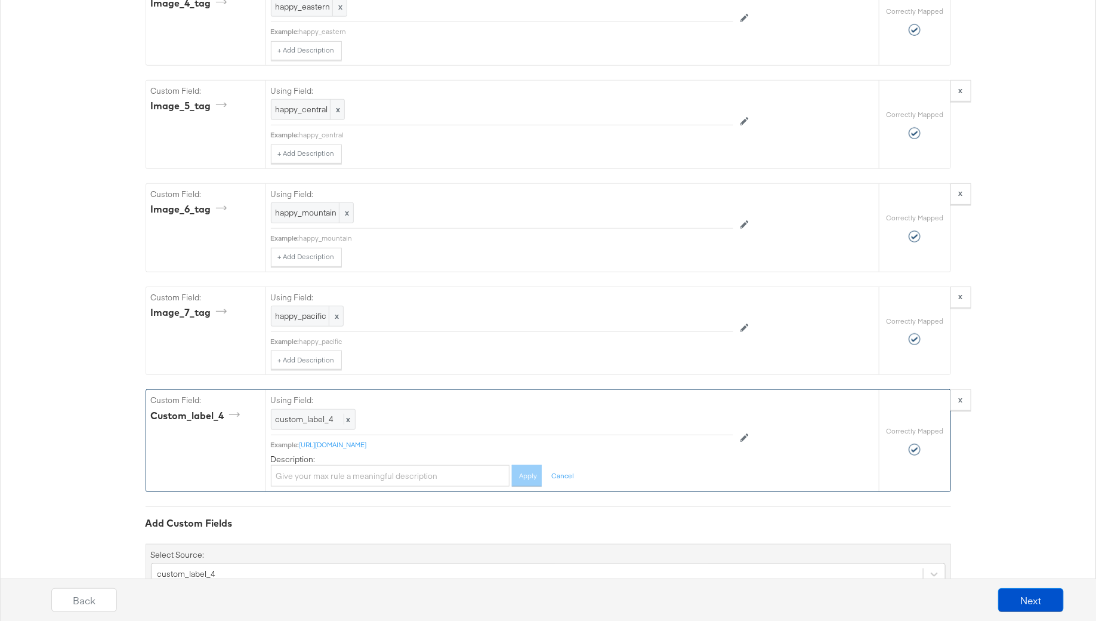
click at [529, 440] on div "[URL][DOMAIN_NAME]" at bounding box center [517, 445] width 434 height 10
click at [748, 434] on icon at bounding box center [744, 438] width 8 height 8
click at [538, 410] on div "Select From The List Below: custom_label_4 Max: Example: [URL][DOMAIN_NAME] Des…" at bounding box center [502, 438] width 462 height 97
click at [959, 394] on strong "x" at bounding box center [961, 399] width 4 height 11
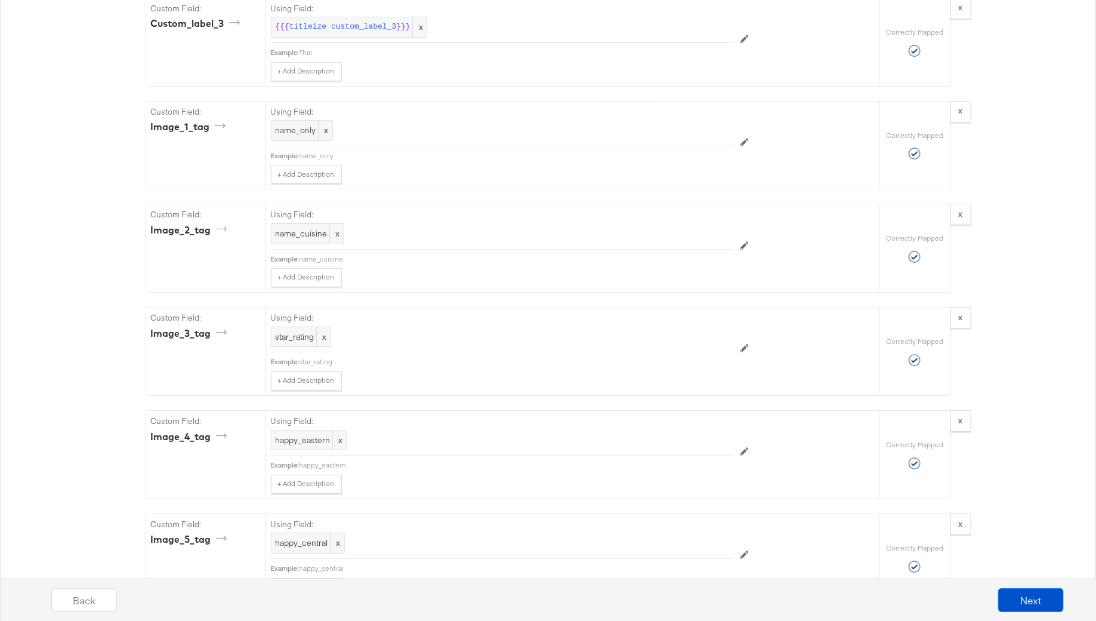
scroll to position [2366, 0]
